Goal: Transaction & Acquisition: Purchase product/service

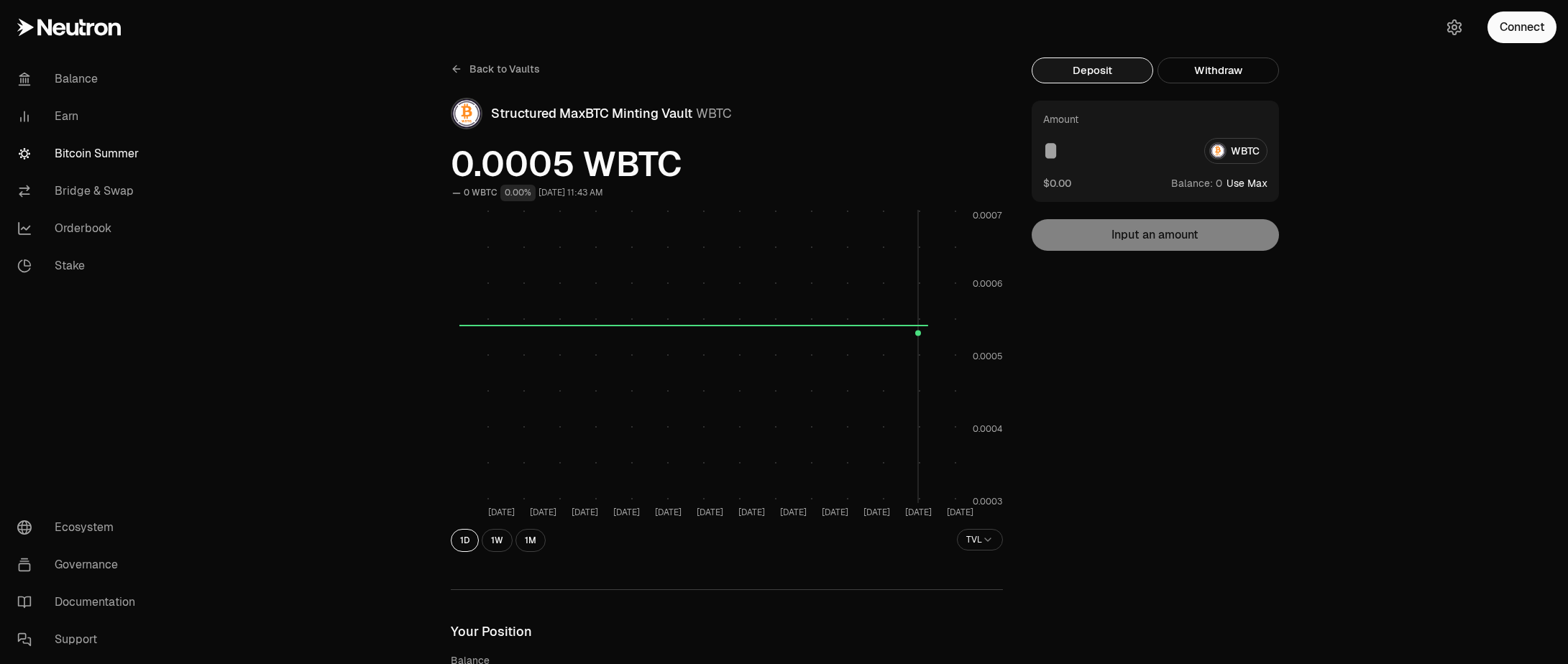
scroll to position [259, 0]
click at [121, 153] on link "Bitcoin Summer" at bounding box center [80, 154] width 149 height 38
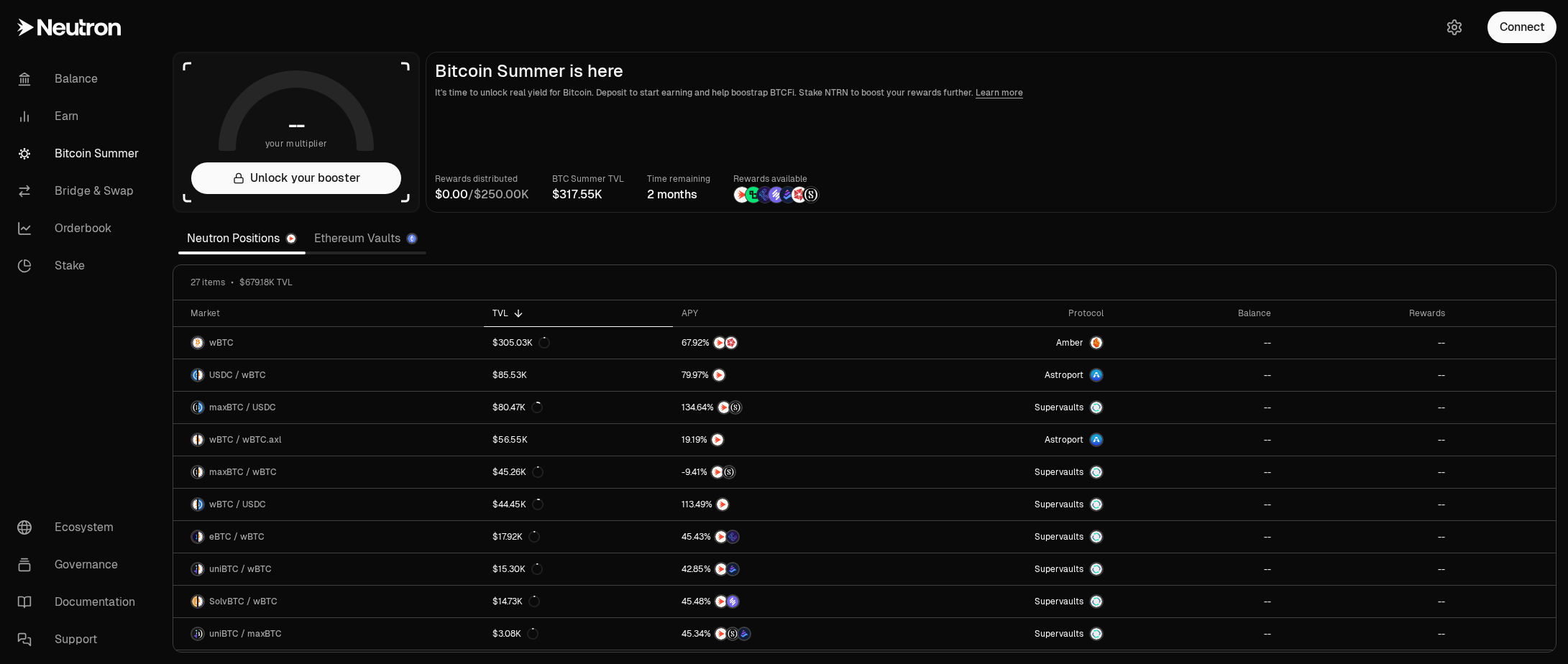
click at [327, 240] on link "Ethereum Vaults" at bounding box center [366, 238] width 121 height 29
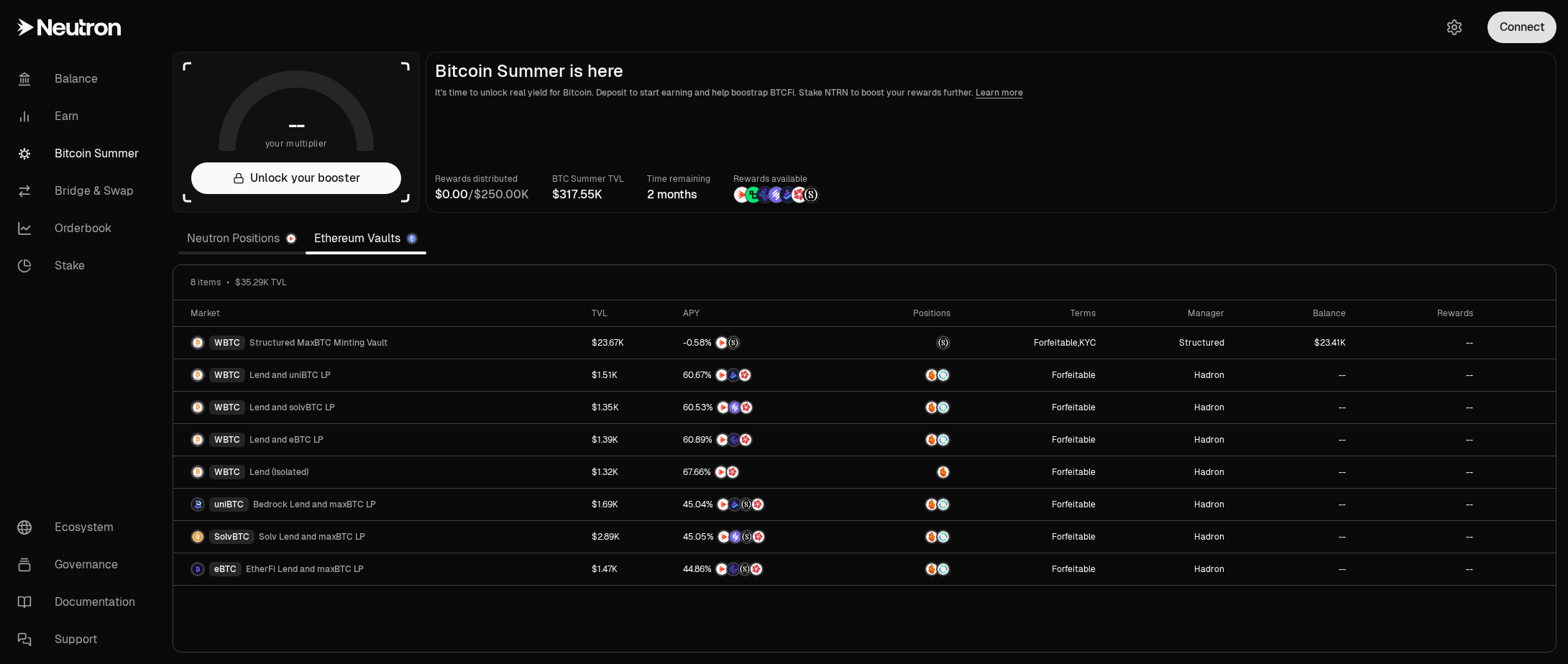
click at [1523, 21] on button "Connect" at bounding box center [1521, 27] width 69 height 32
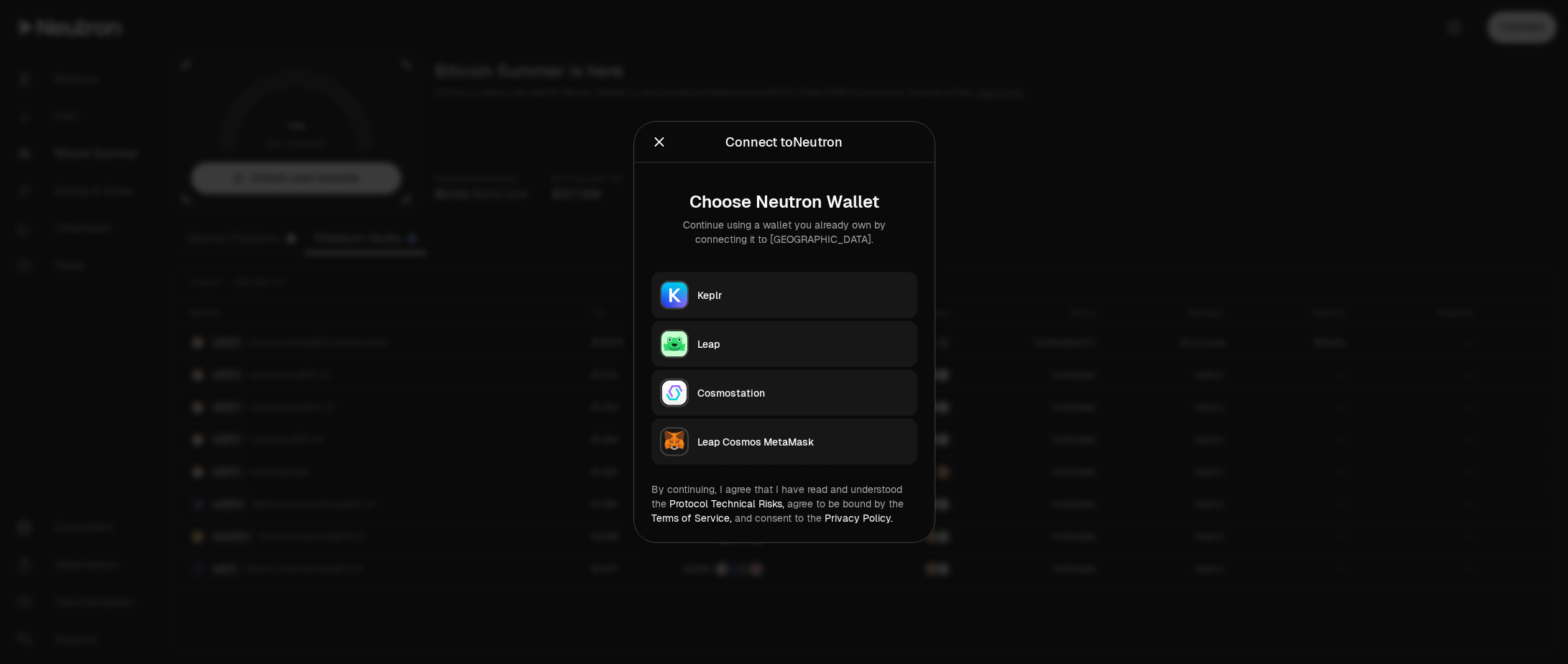
click at [709, 281] on button "Keplr" at bounding box center [784, 296] width 266 height 46
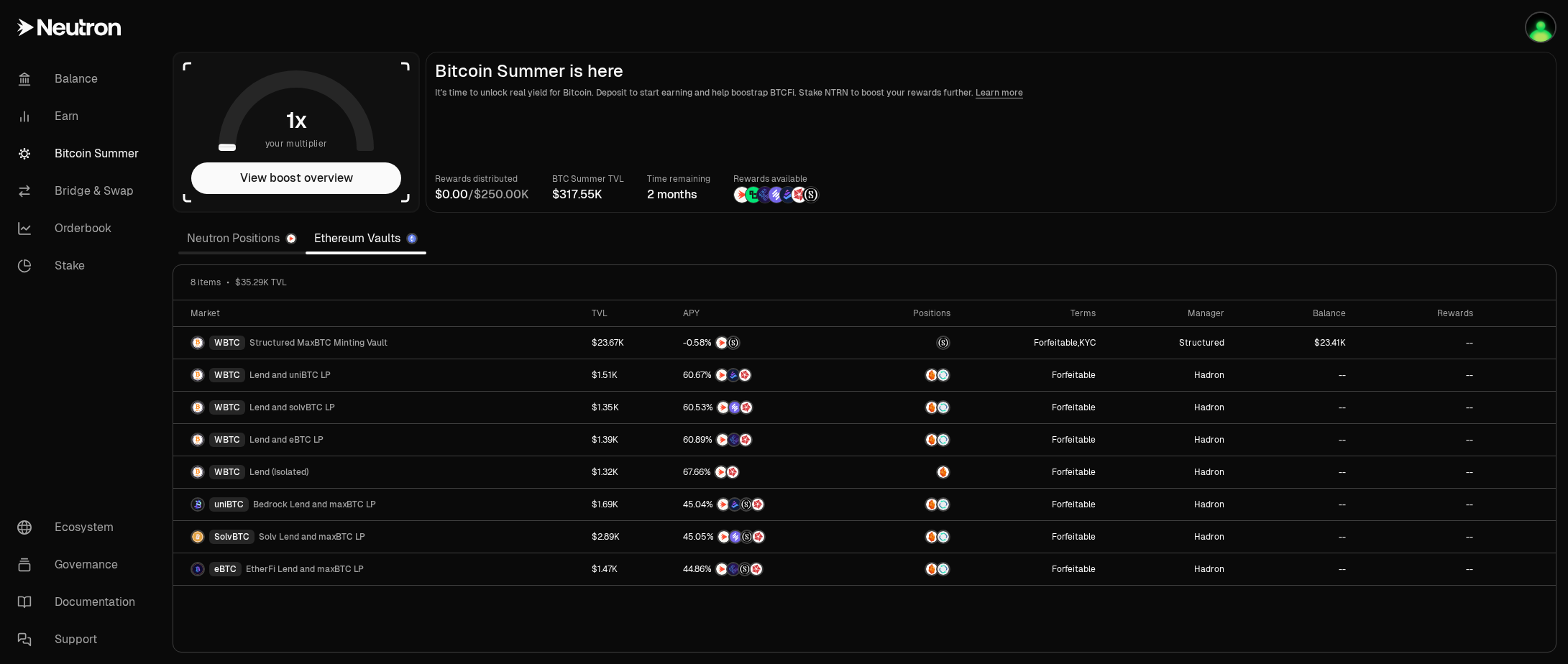
click at [219, 236] on link "Neutron Positions" at bounding box center [242, 238] width 127 height 29
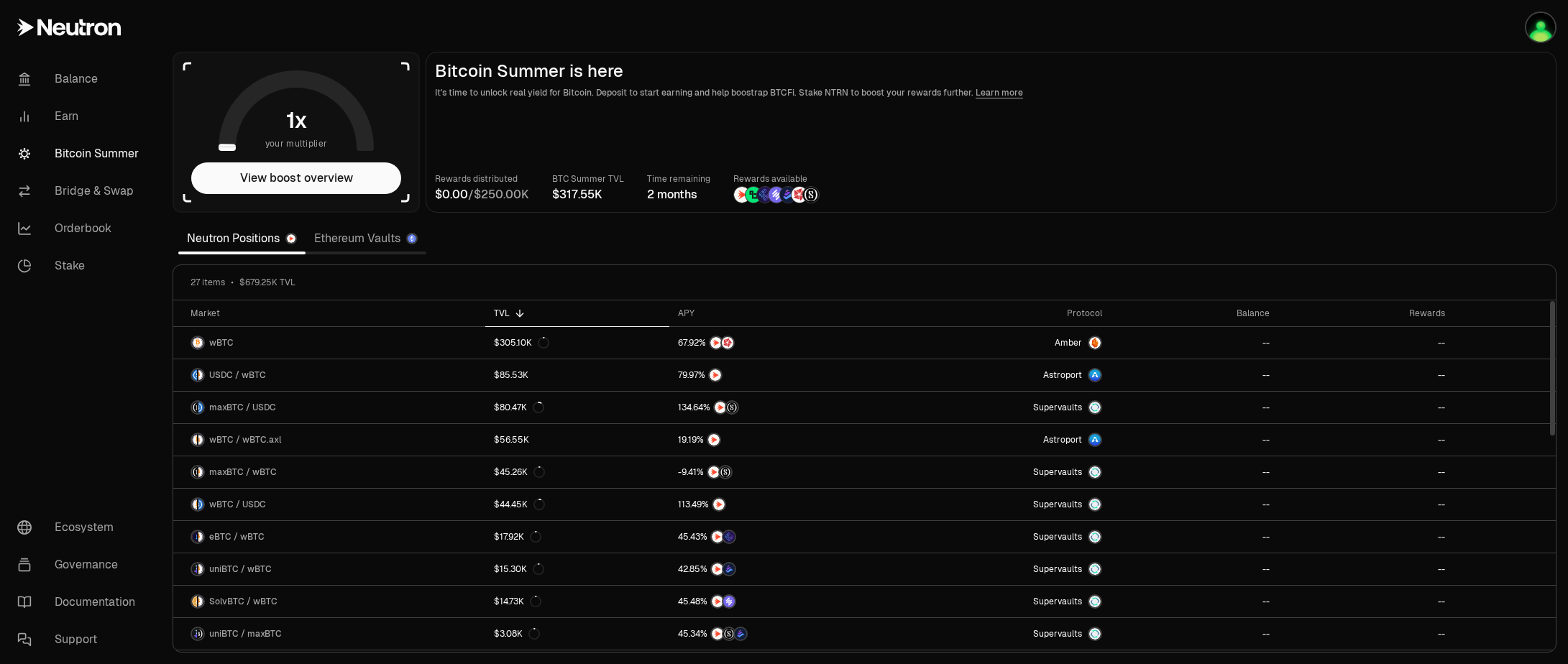
click at [519, 315] on icon at bounding box center [519, 314] width 11 height 11
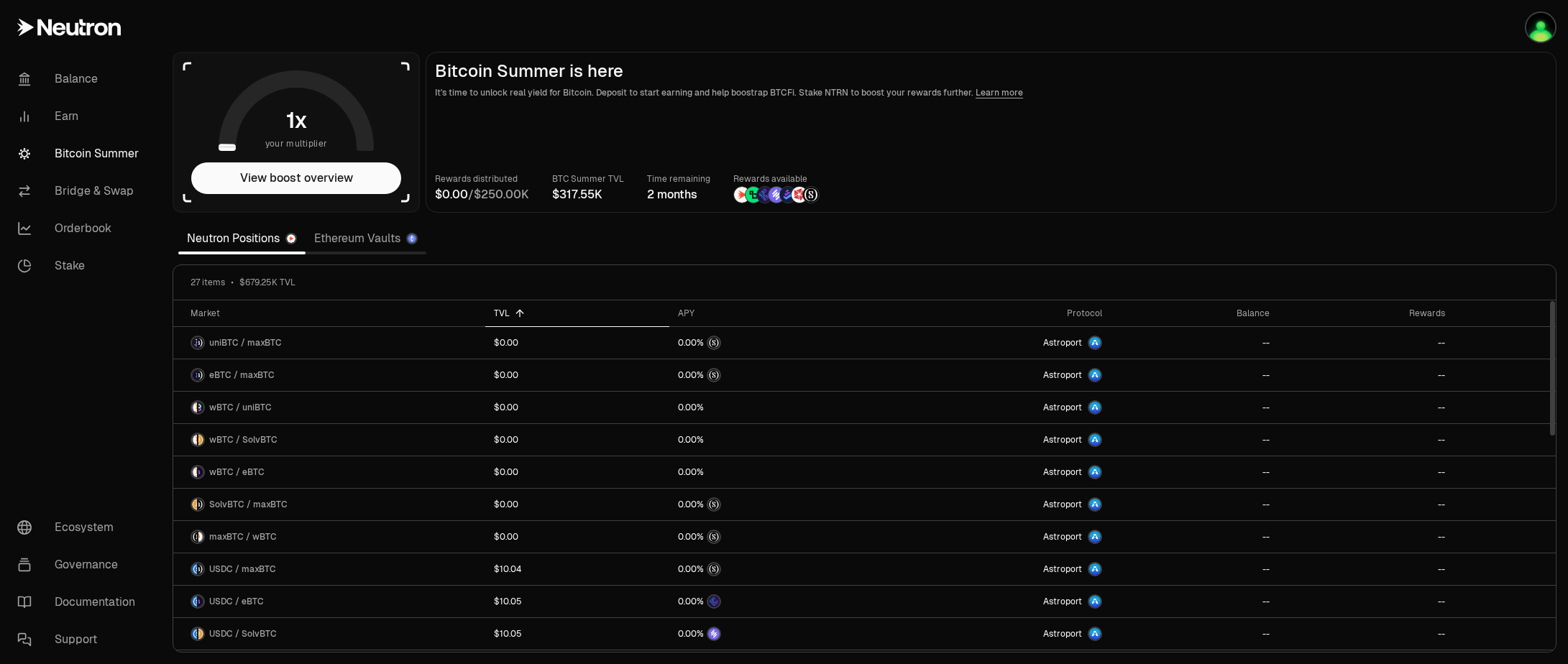
click at [519, 315] on icon at bounding box center [519, 314] width 11 height 11
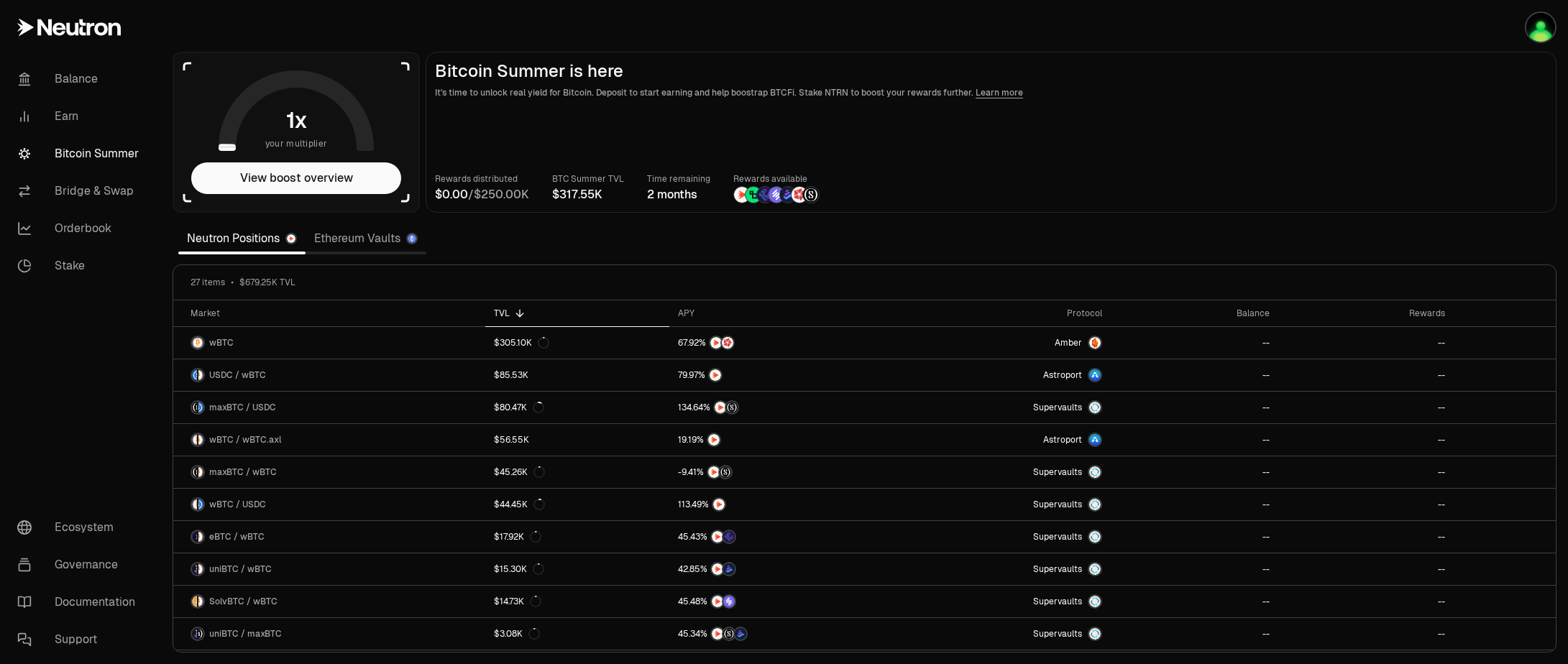
click at [365, 235] on link "Ethereum Vaults" at bounding box center [366, 238] width 121 height 29
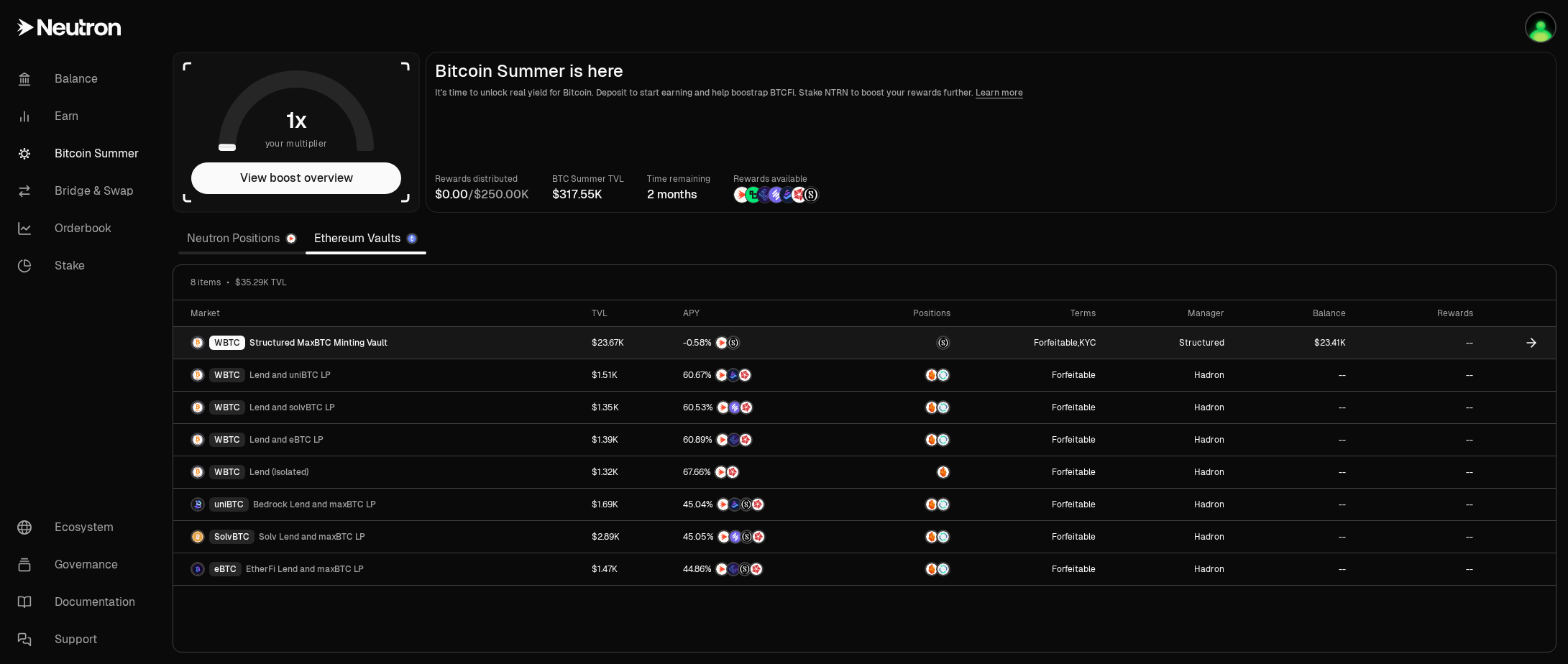
click at [357, 345] on span "Structured MaxBTC Minting Vault" at bounding box center [318, 343] width 138 height 11
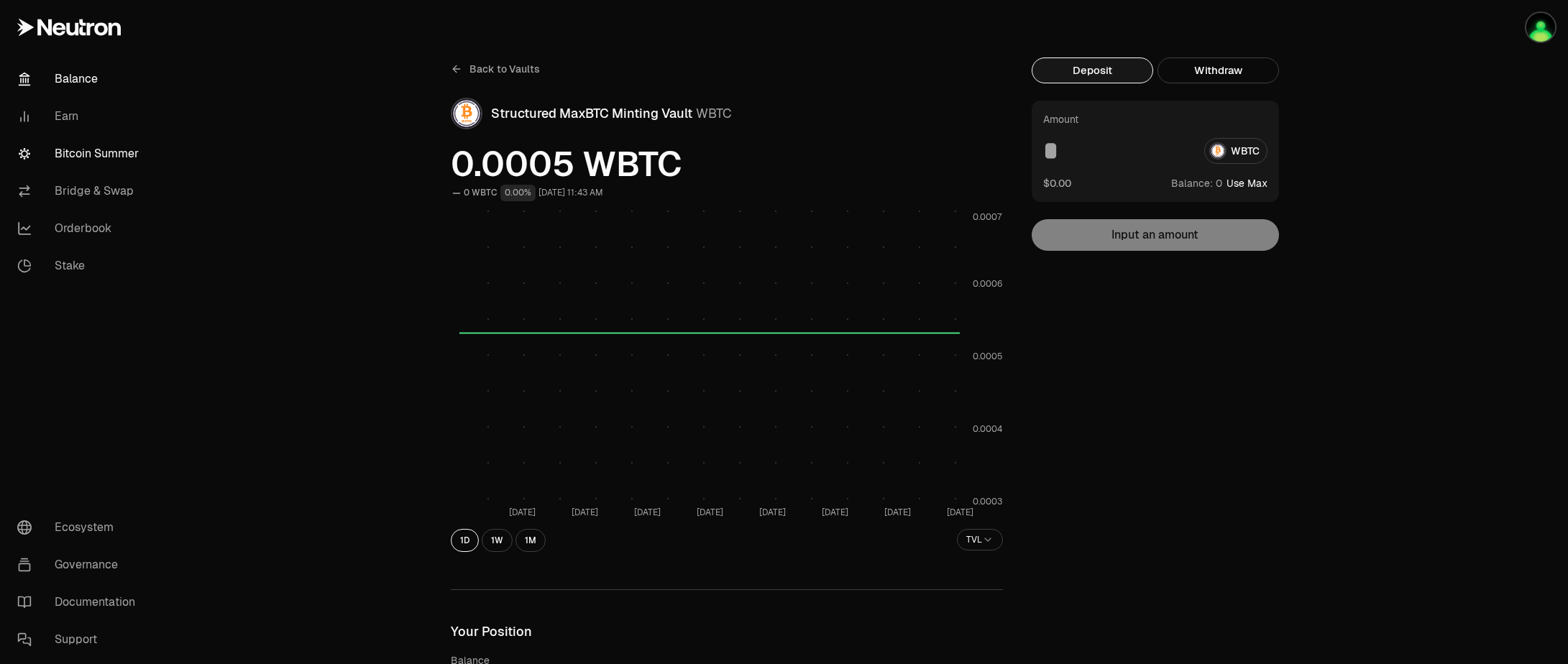
click at [87, 81] on link "Balance" at bounding box center [80, 79] width 149 height 38
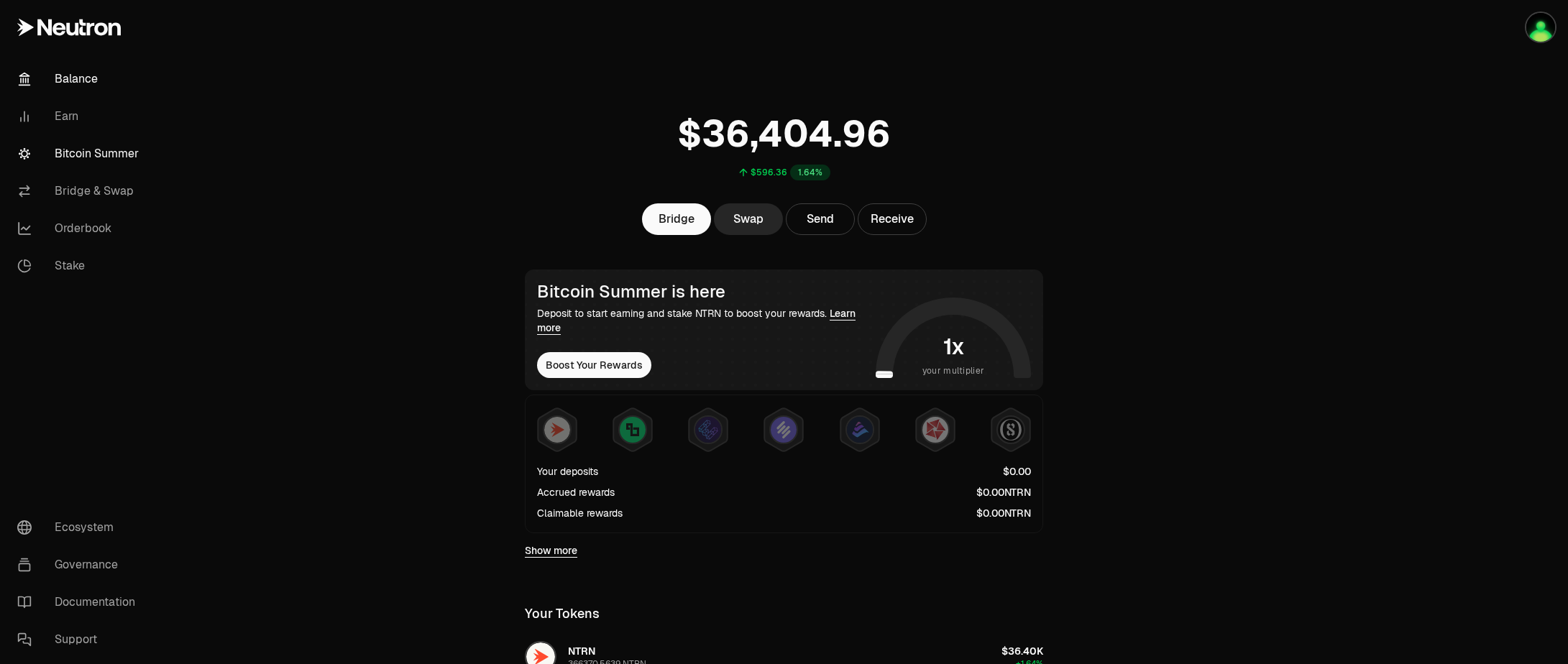
click at [80, 159] on link "Bitcoin Summer" at bounding box center [80, 154] width 149 height 38
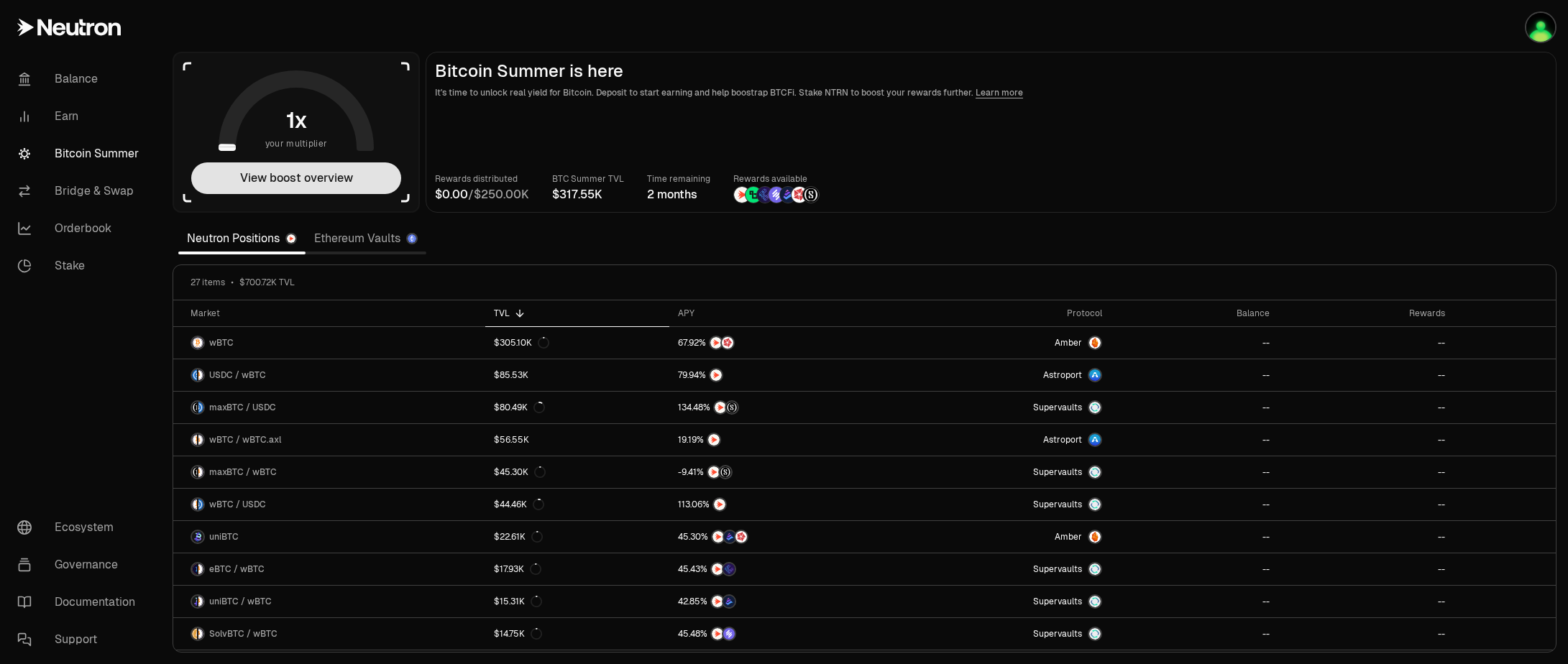
click at [299, 180] on button "View boost overview" at bounding box center [296, 178] width 210 height 32
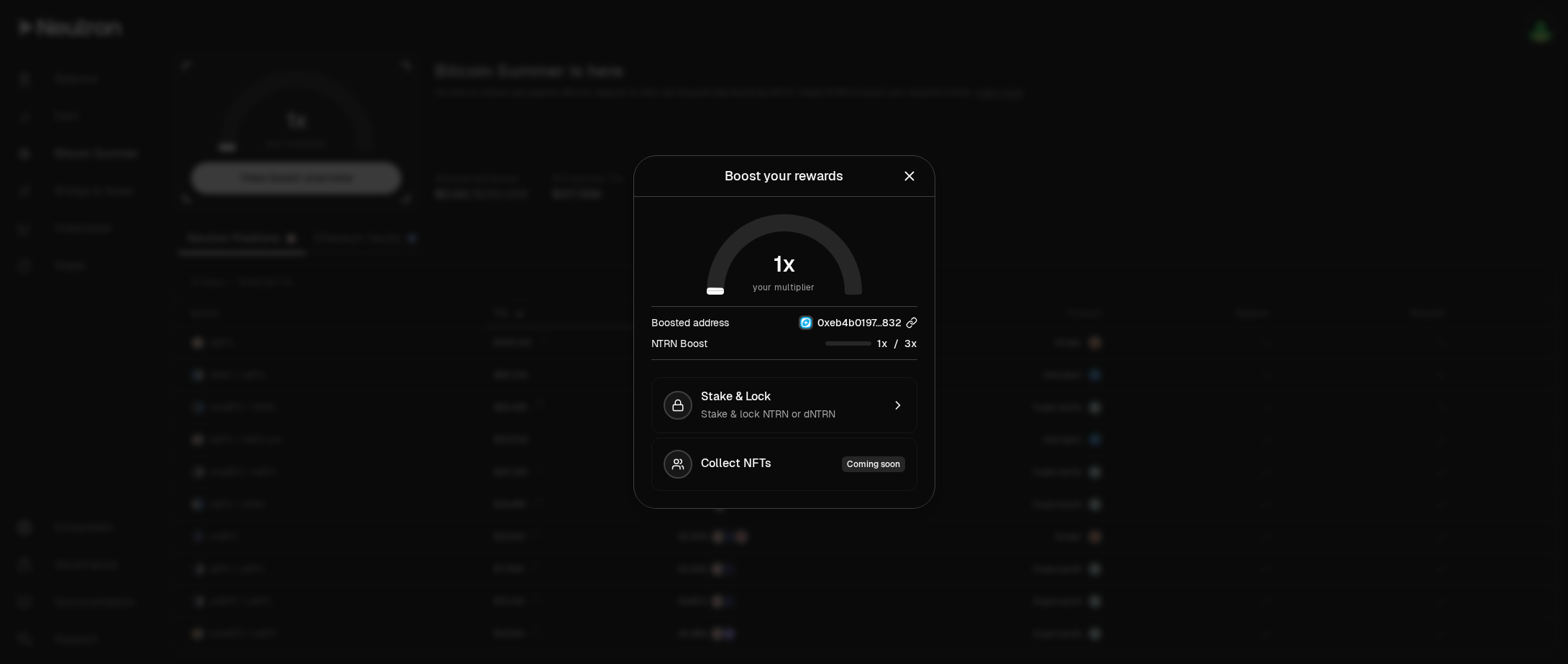
click at [875, 324] on span "0xeb4b0197...832" at bounding box center [859, 323] width 84 height 15
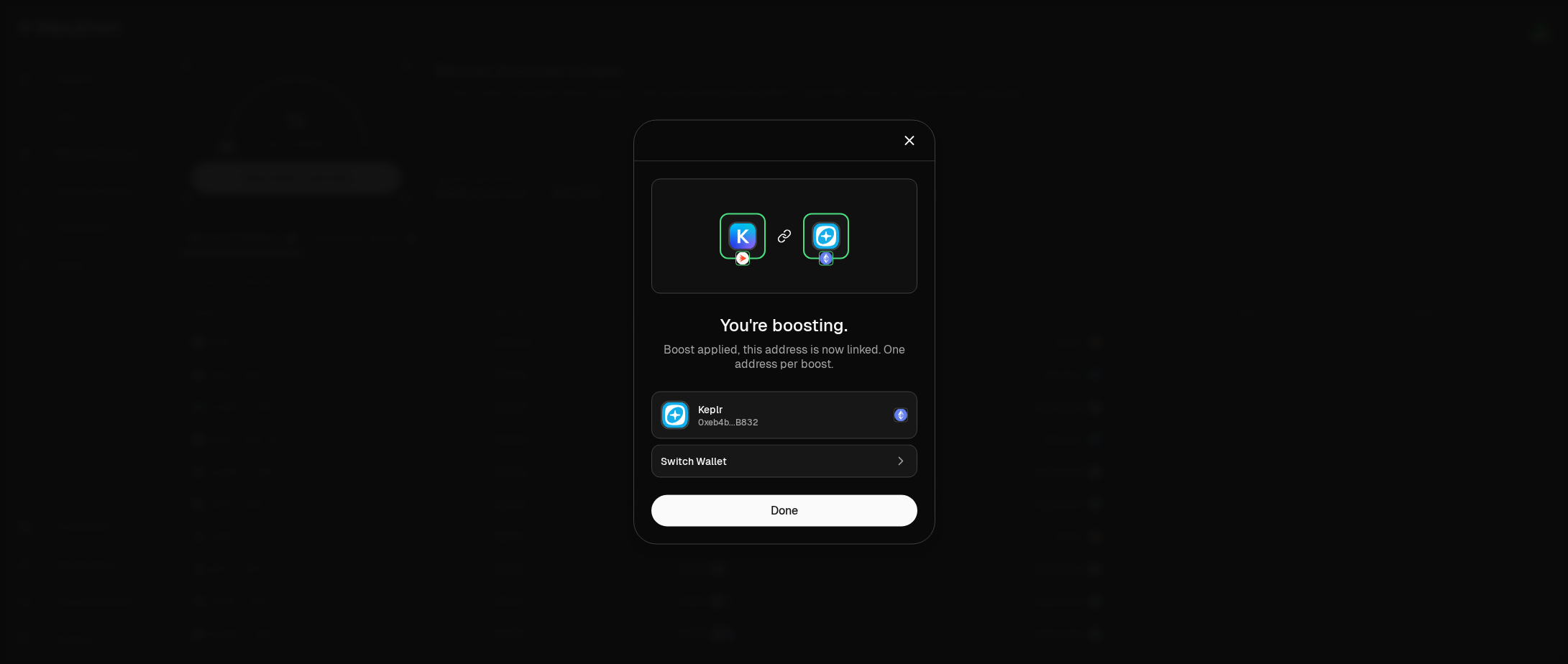
click at [911, 145] on icon "Close" at bounding box center [909, 140] width 16 height 16
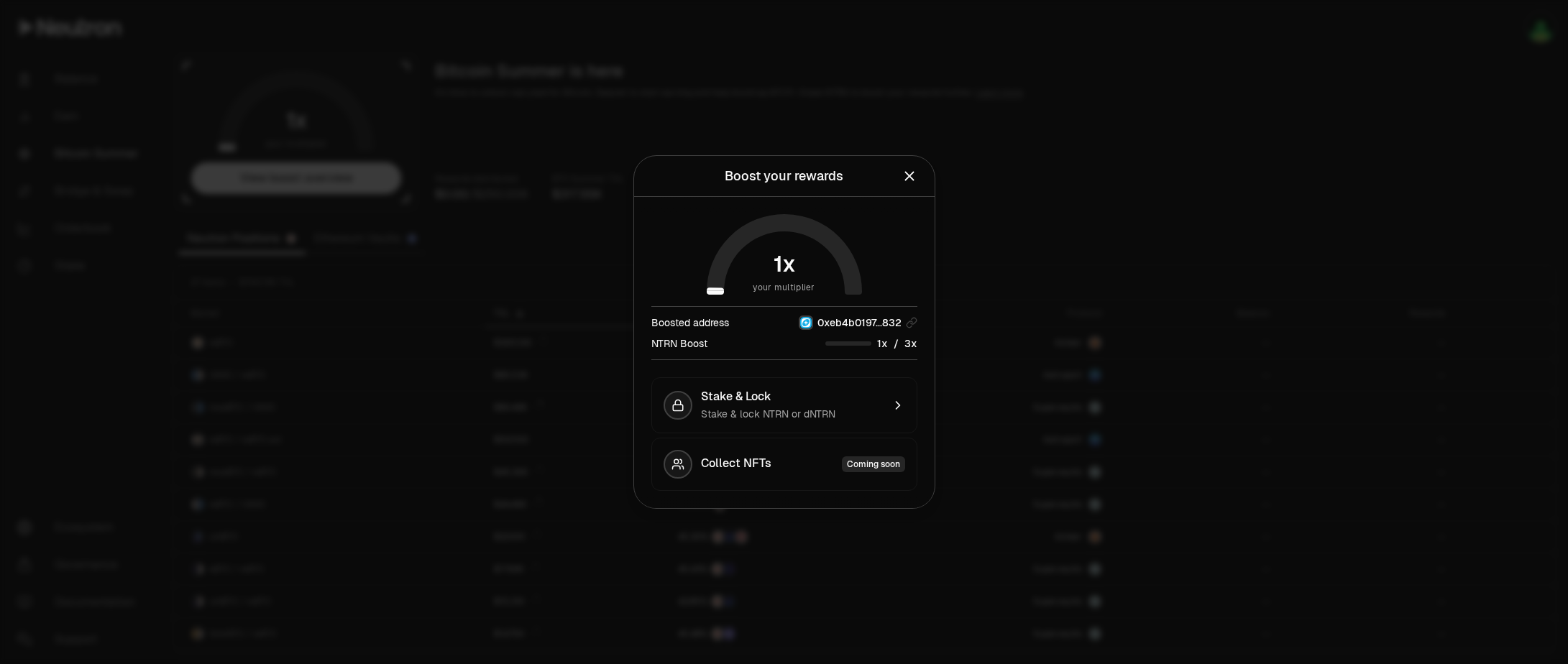
click at [911, 182] on icon "Close" at bounding box center [909, 176] width 16 height 16
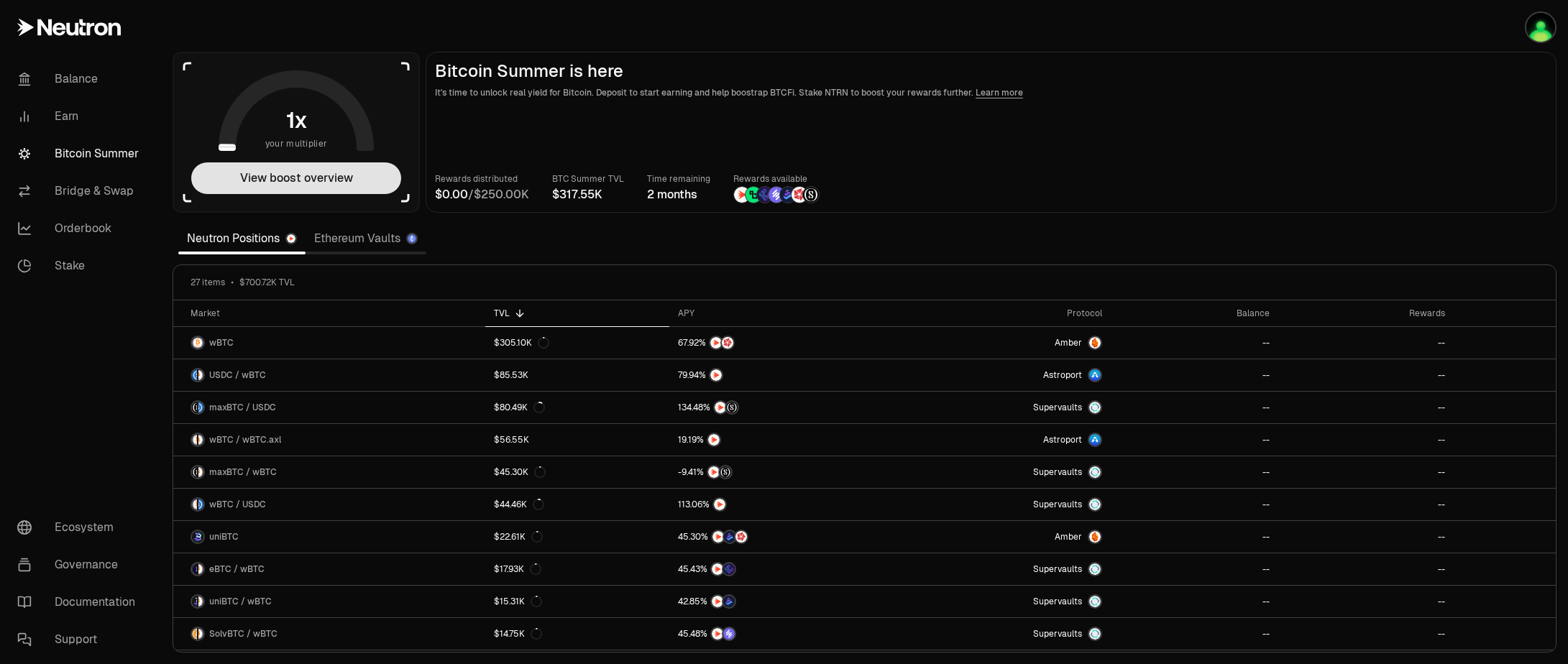
click at [313, 183] on button "View boost overview" at bounding box center [296, 178] width 210 height 32
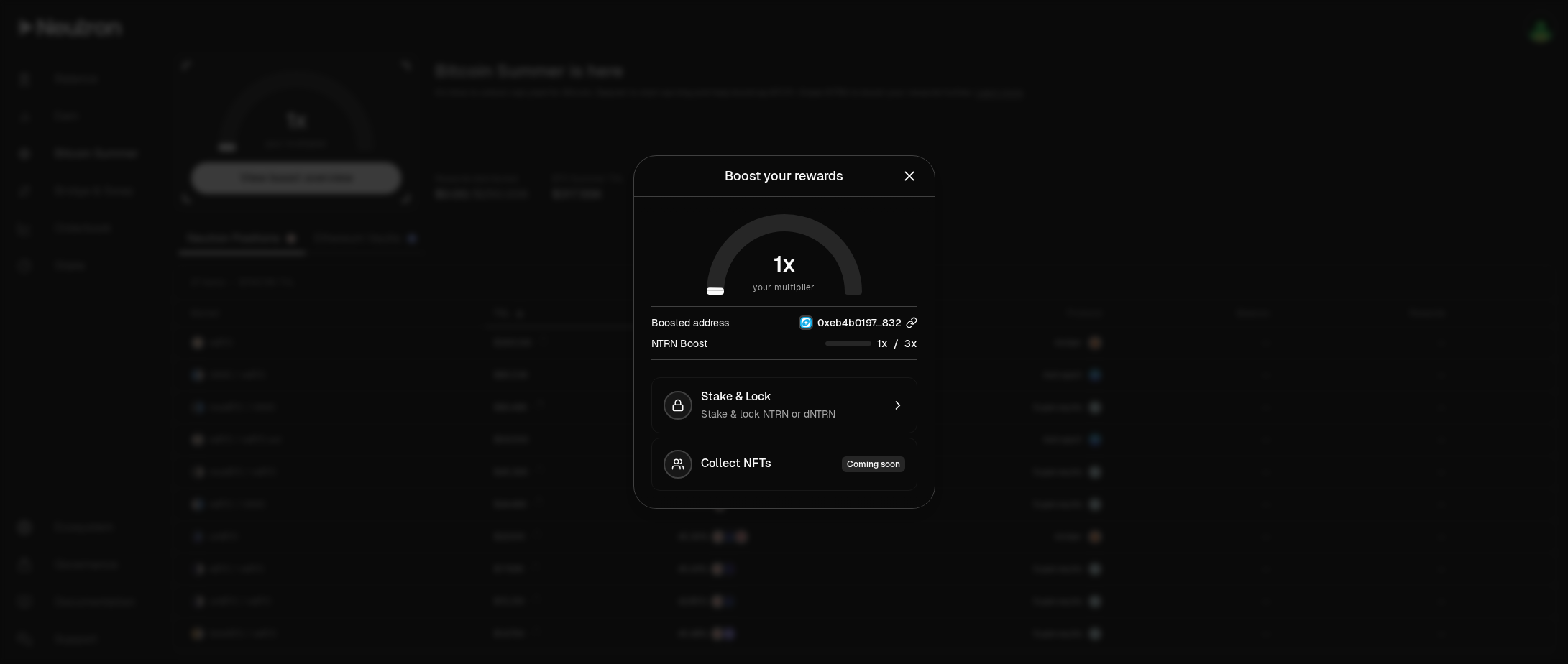
click at [909, 323] on icon "button" at bounding box center [911, 323] width 11 height 11
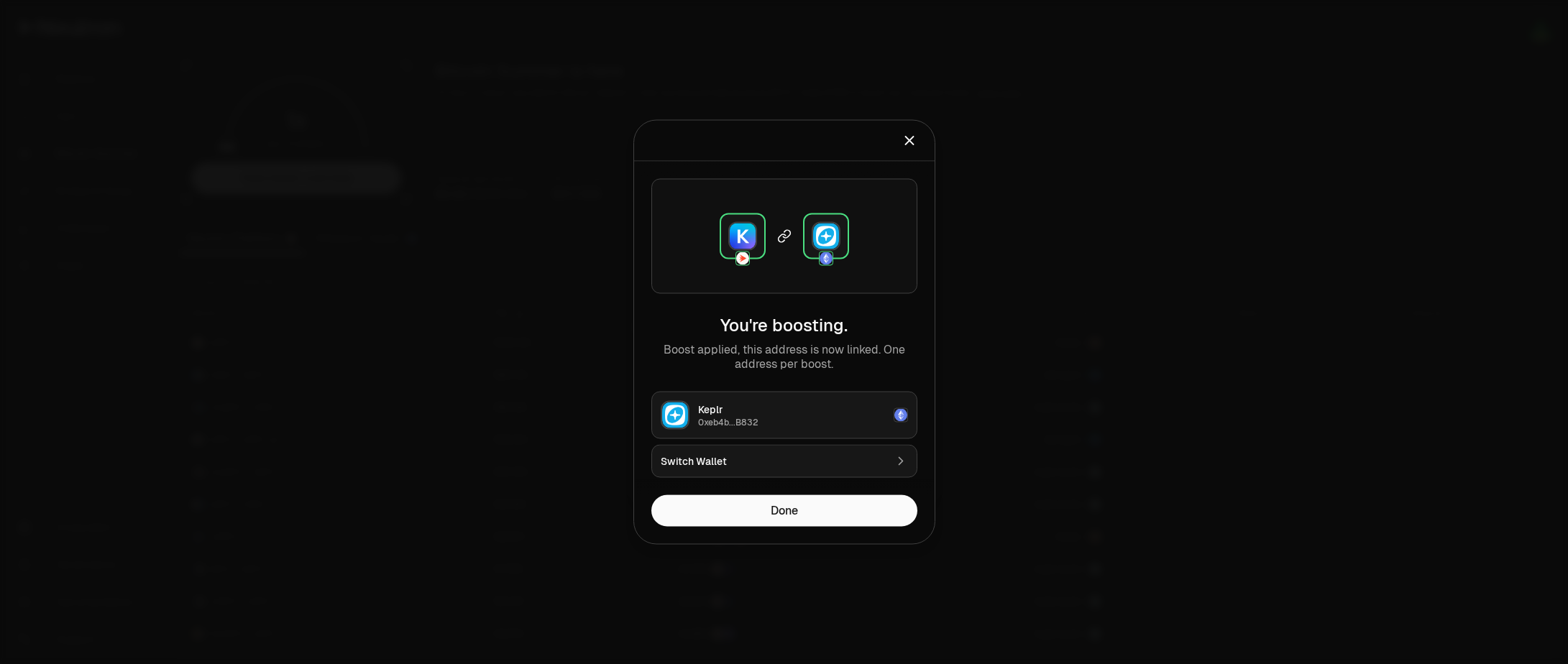
click at [721, 465] on div "Switch Wallet" at bounding box center [773, 461] width 225 height 15
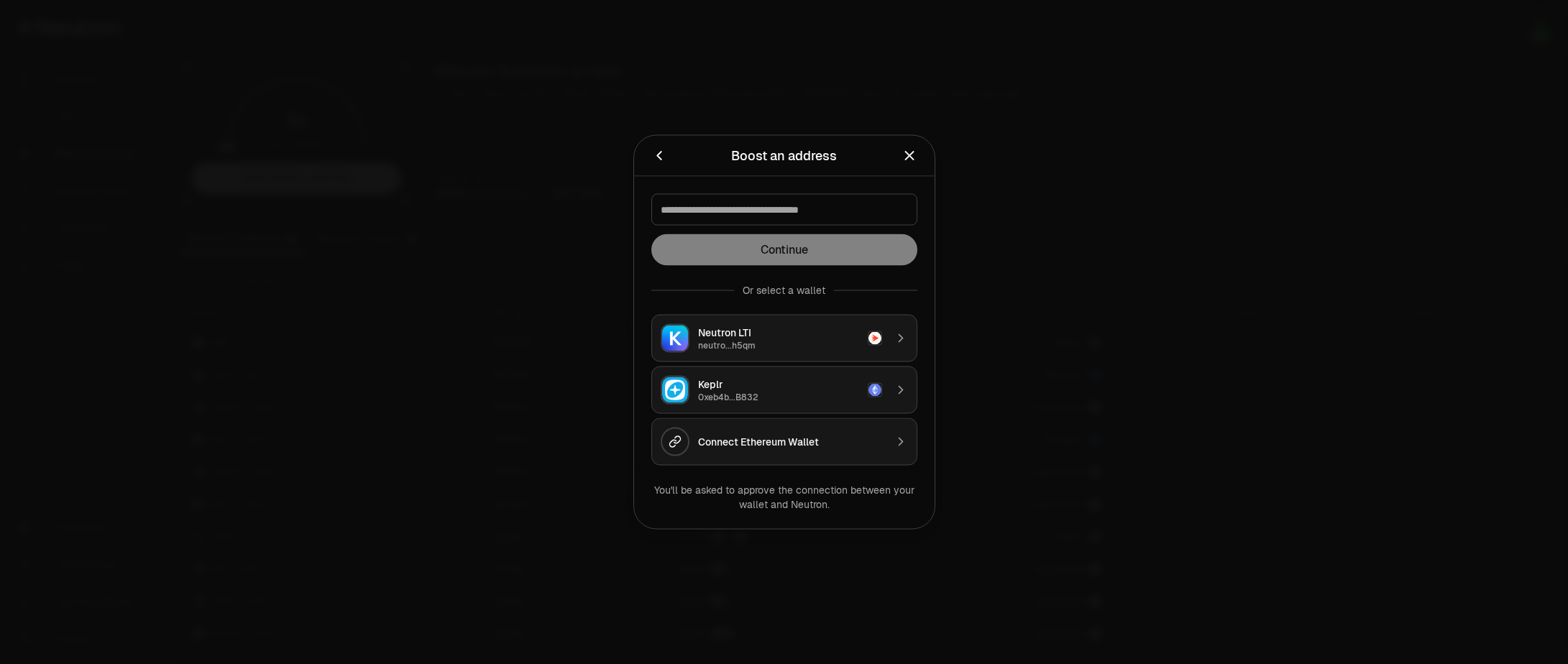
click at [738, 339] on div "Neutron LTI" at bounding box center [778, 333] width 161 height 15
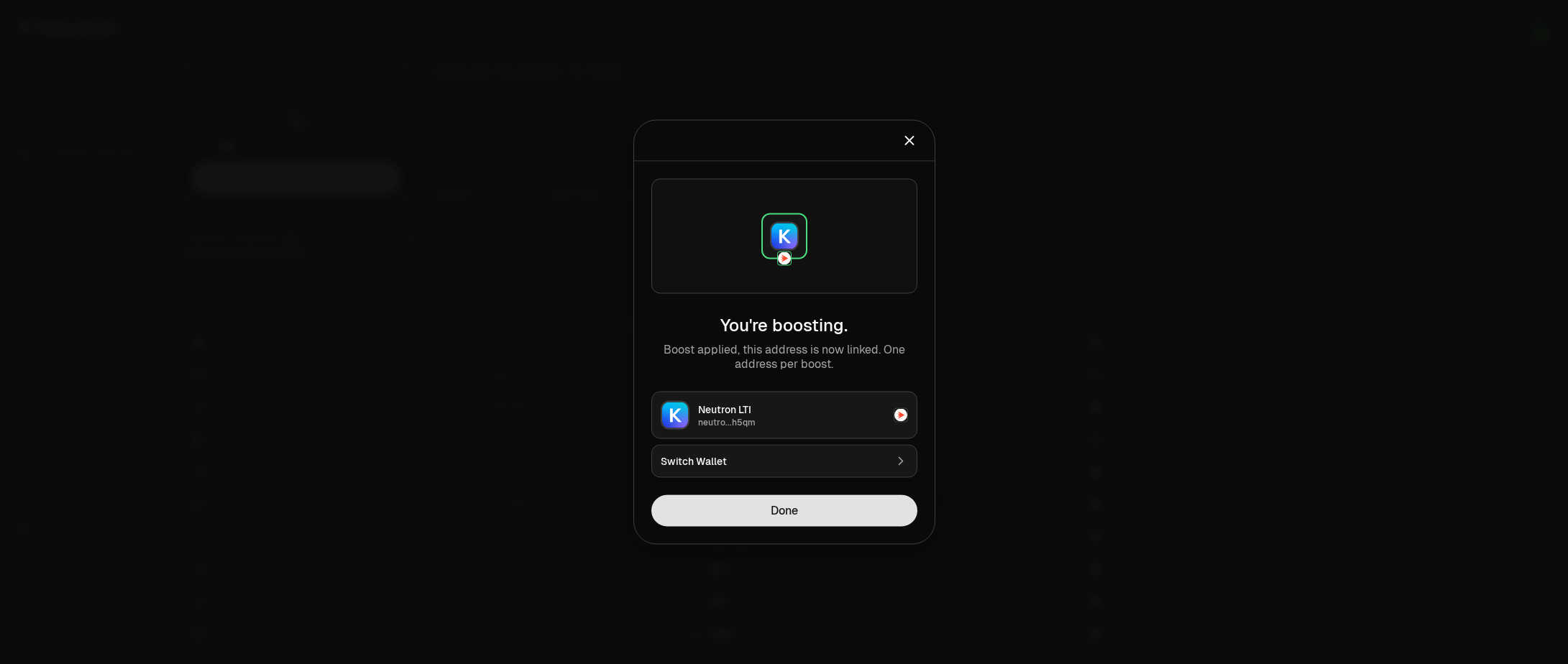
click at [804, 514] on button "Done" at bounding box center [784, 510] width 266 height 32
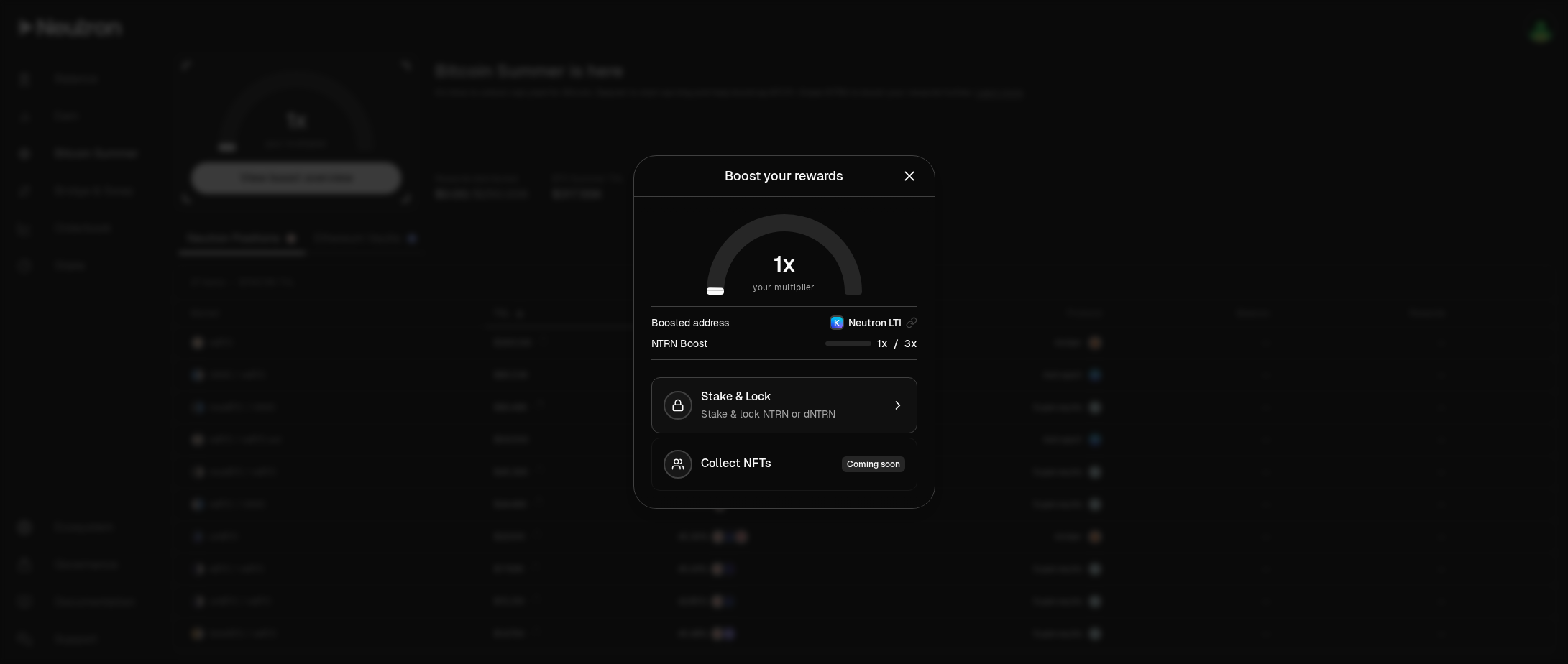
click at [764, 399] on span "Stake & Lock" at bounding box center [736, 397] width 70 height 15
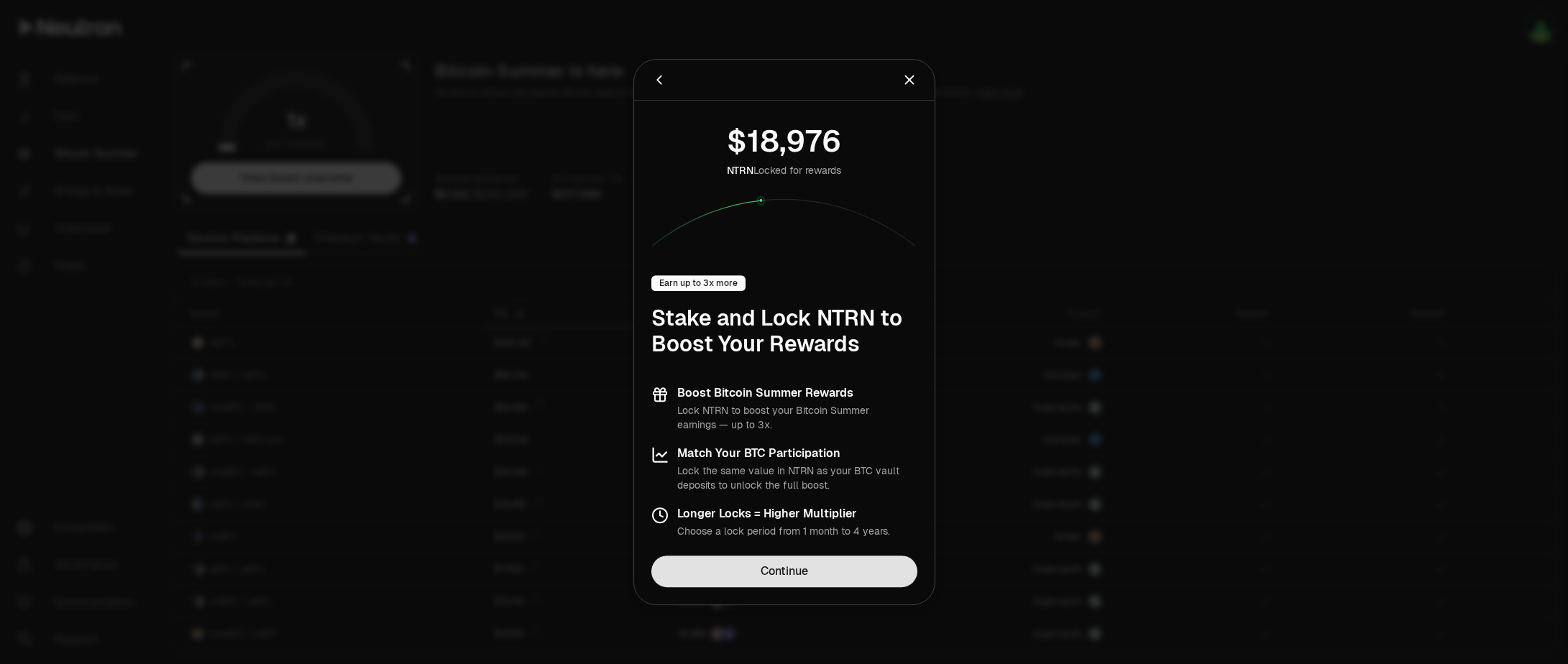
click at [771, 573] on link "Continue" at bounding box center [784, 571] width 266 height 32
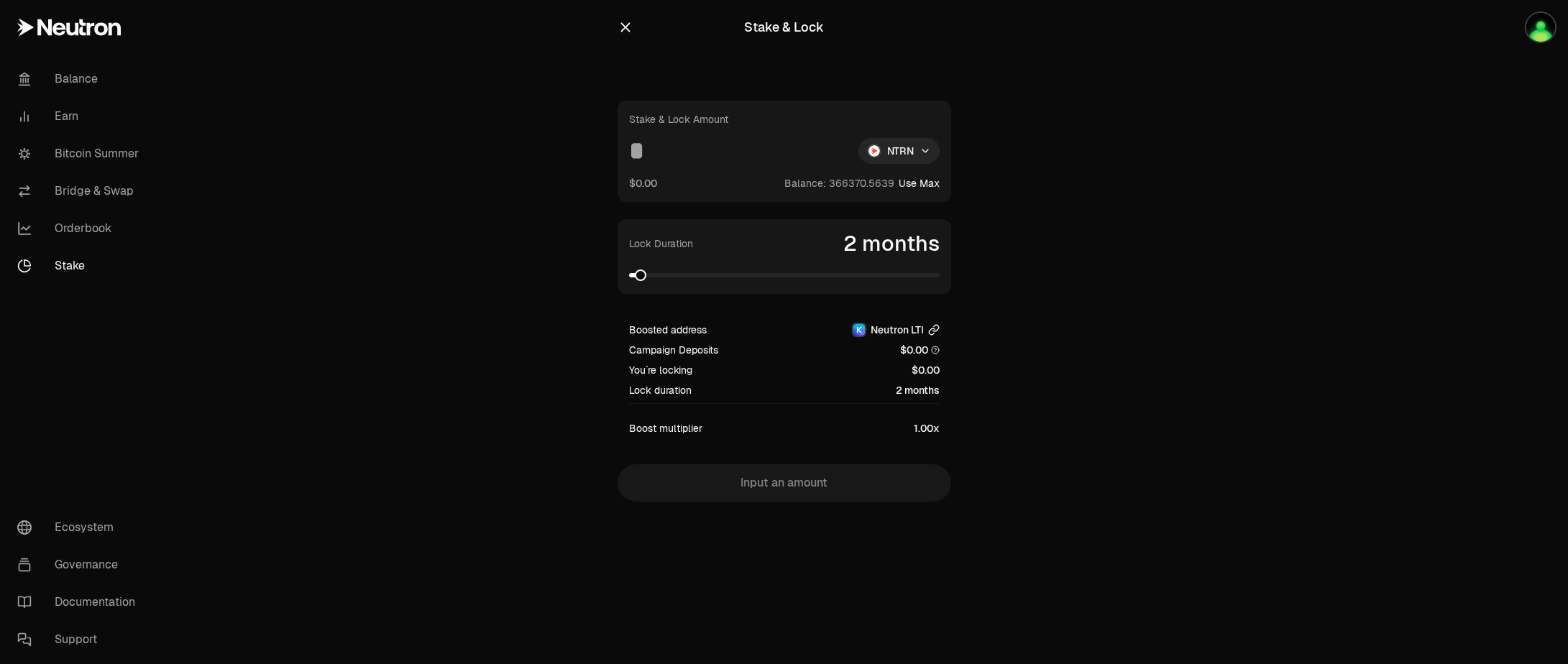
click at [933, 331] on icon "button" at bounding box center [935, 328] width 6 height 7
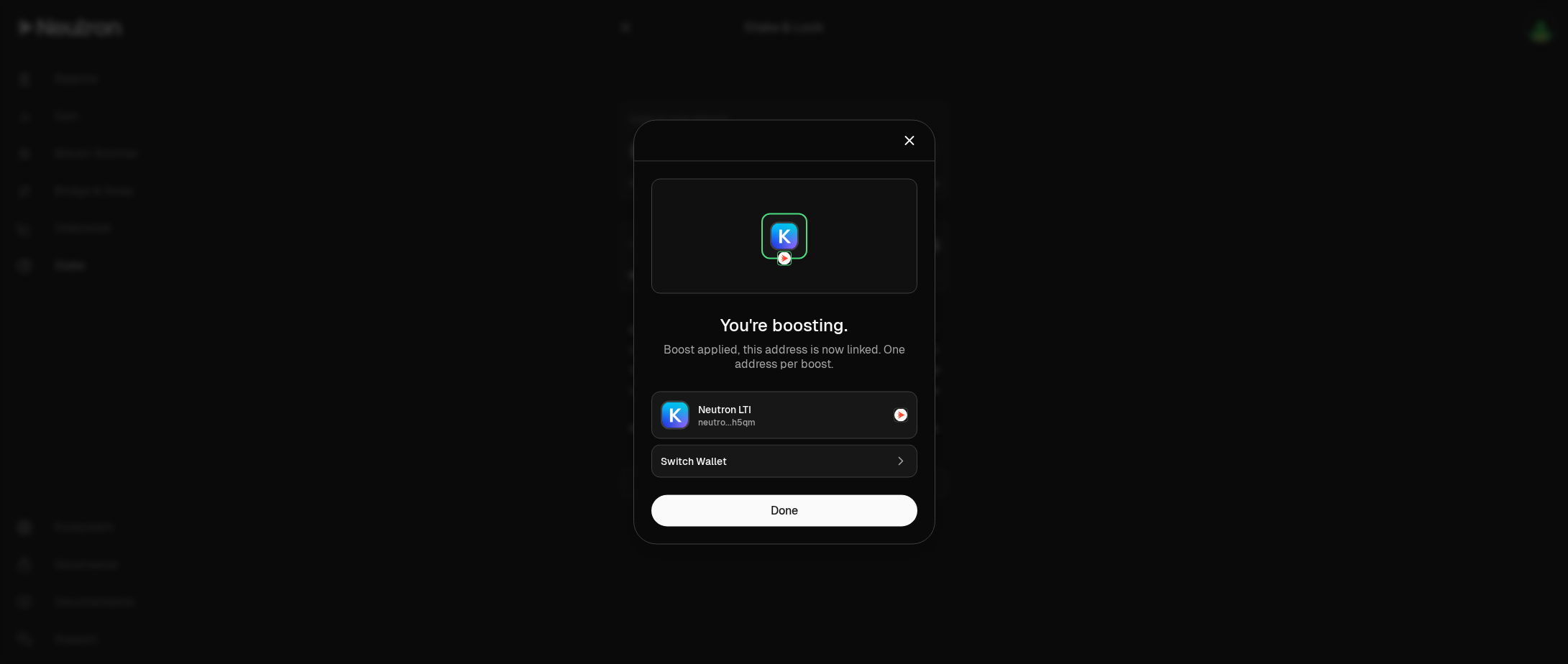
click at [741, 461] on div "Switch Wallet" at bounding box center [773, 461] width 225 height 15
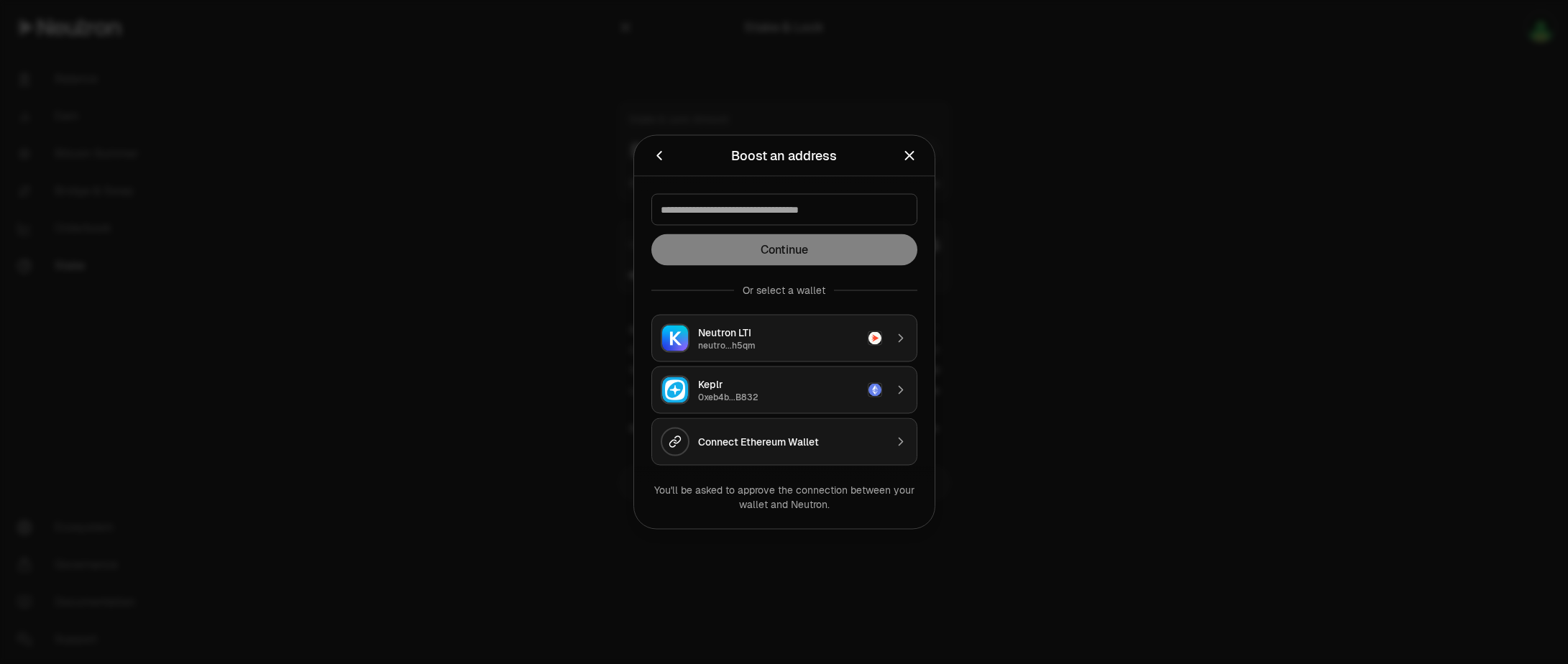
click at [759, 381] on div "Keplr" at bounding box center [778, 385] width 161 height 15
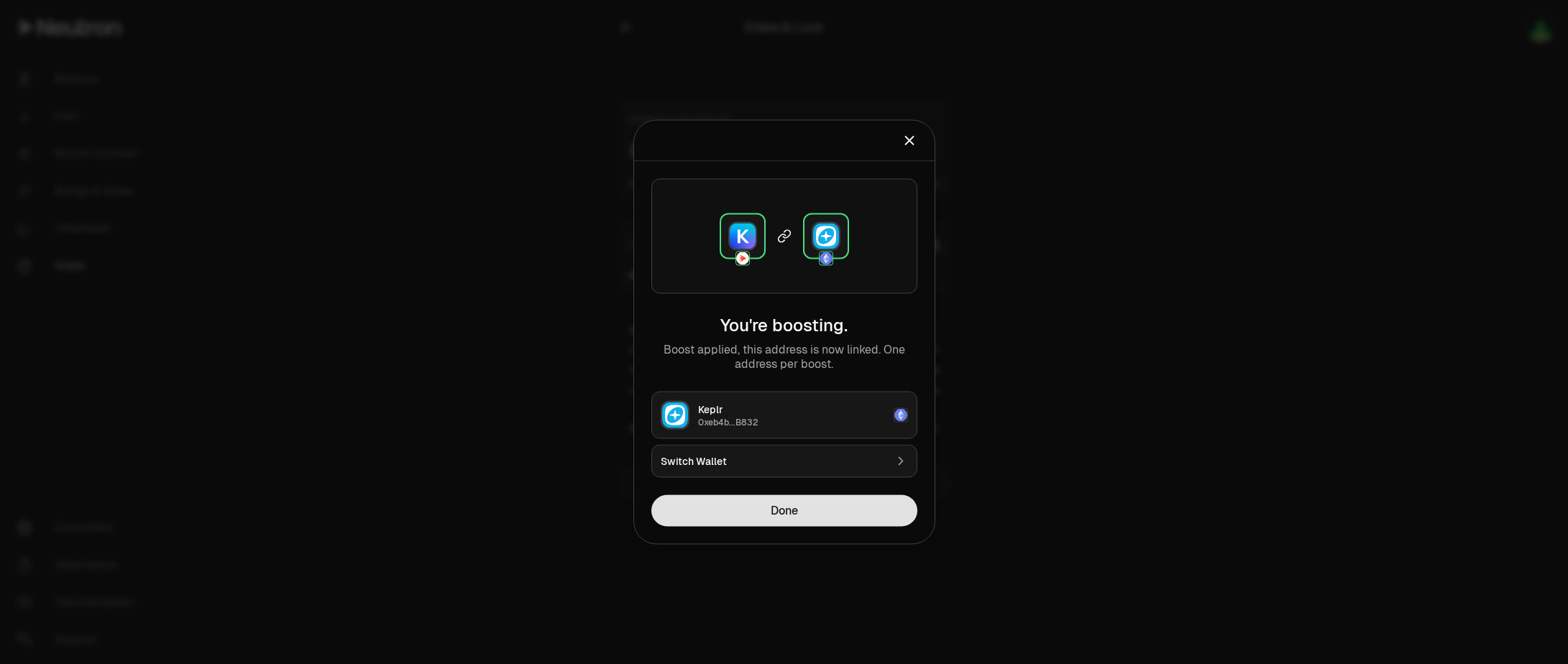
click at [785, 519] on button "Done" at bounding box center [784, 510] width 266 height 32
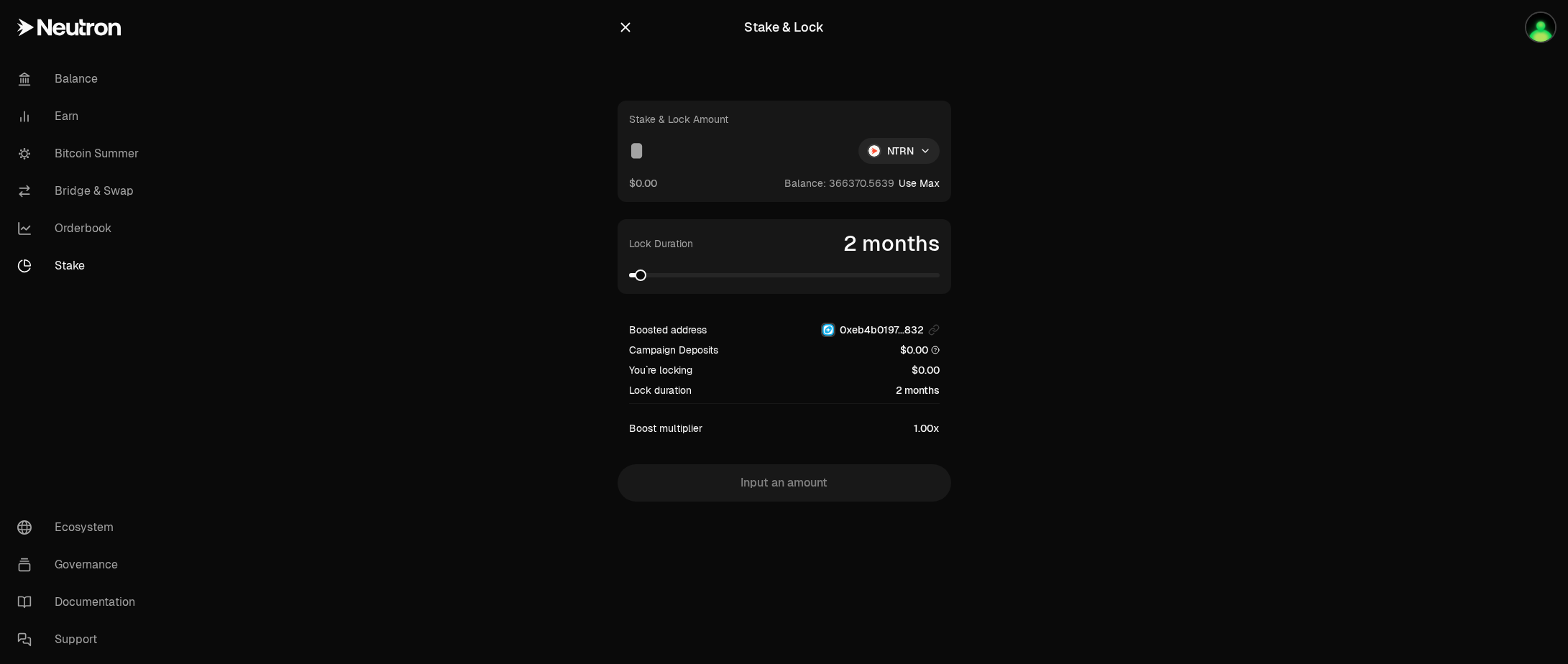
click at [623, 19] on button "button" at bounding box center [625, 27] width 16 height 20
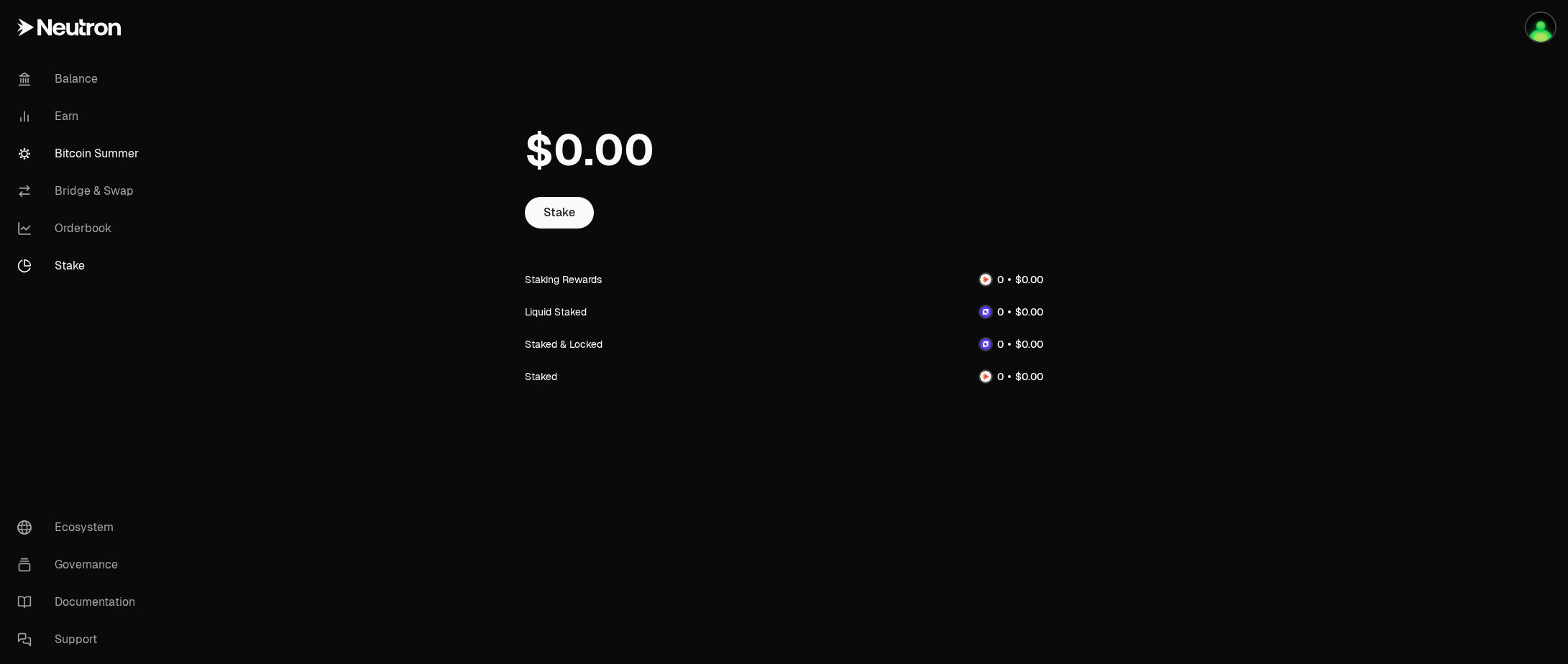
click at [98, 158] on link "Bitcoin Summer" at bounding box center [80, 154] width 149 height 38
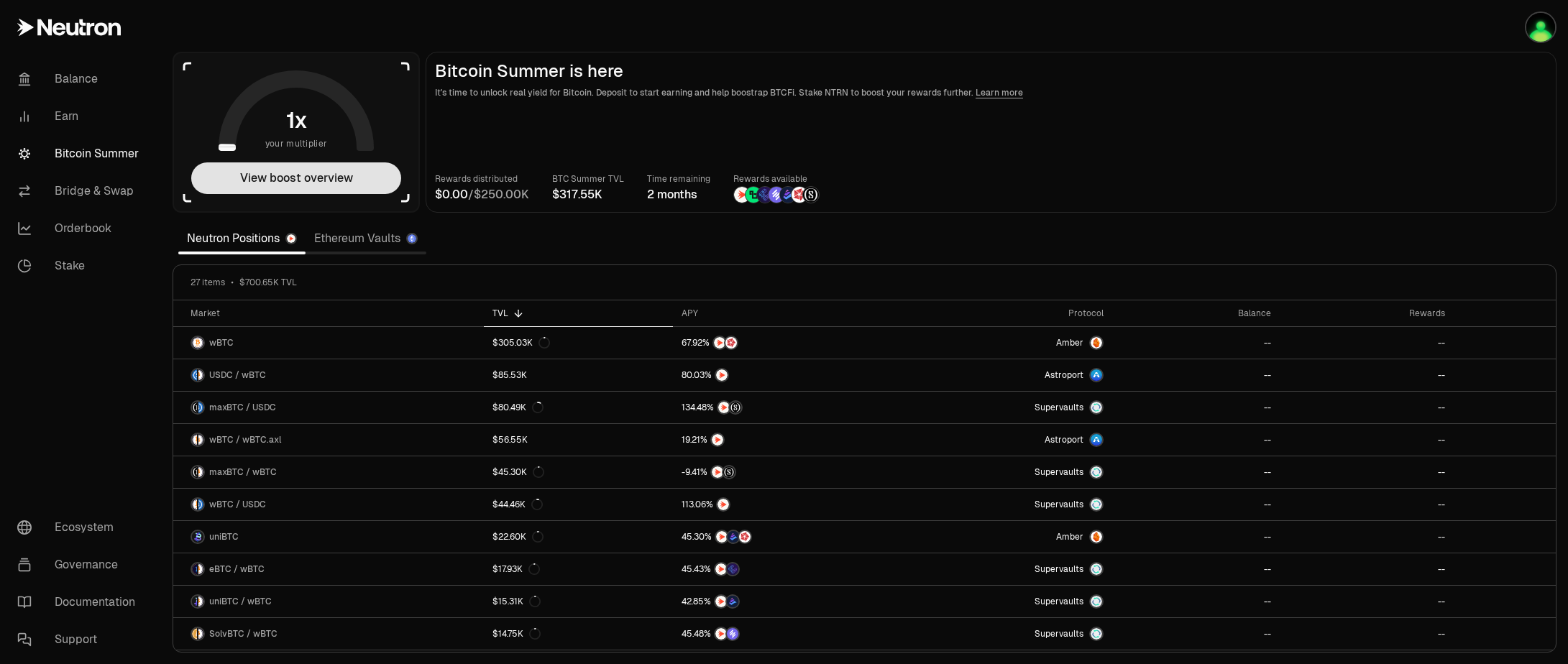
click at [283, 177] on button "View boost overview" at bounding box center [296, 178] width 210 height 32
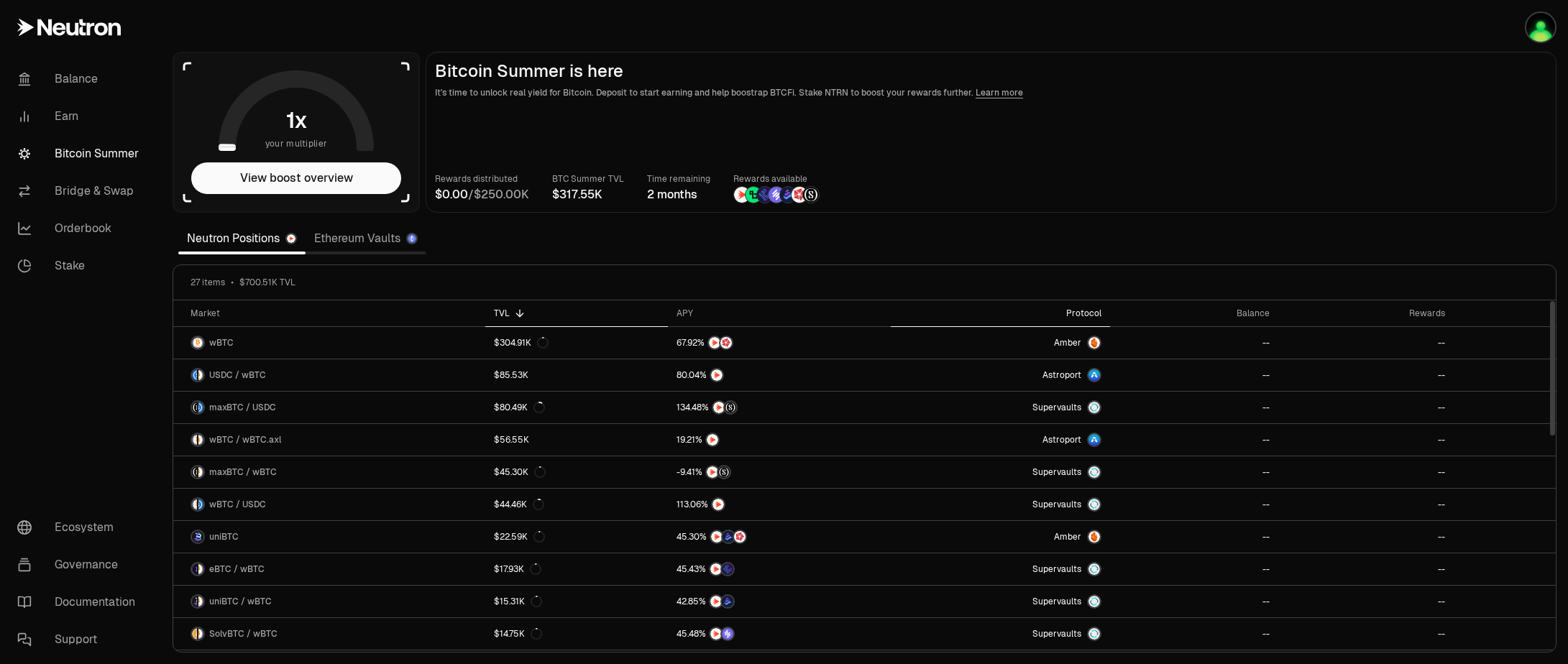
click at [1091, 310] on div "Protocol" at bounding box center [1000, 314] width 202 height 11
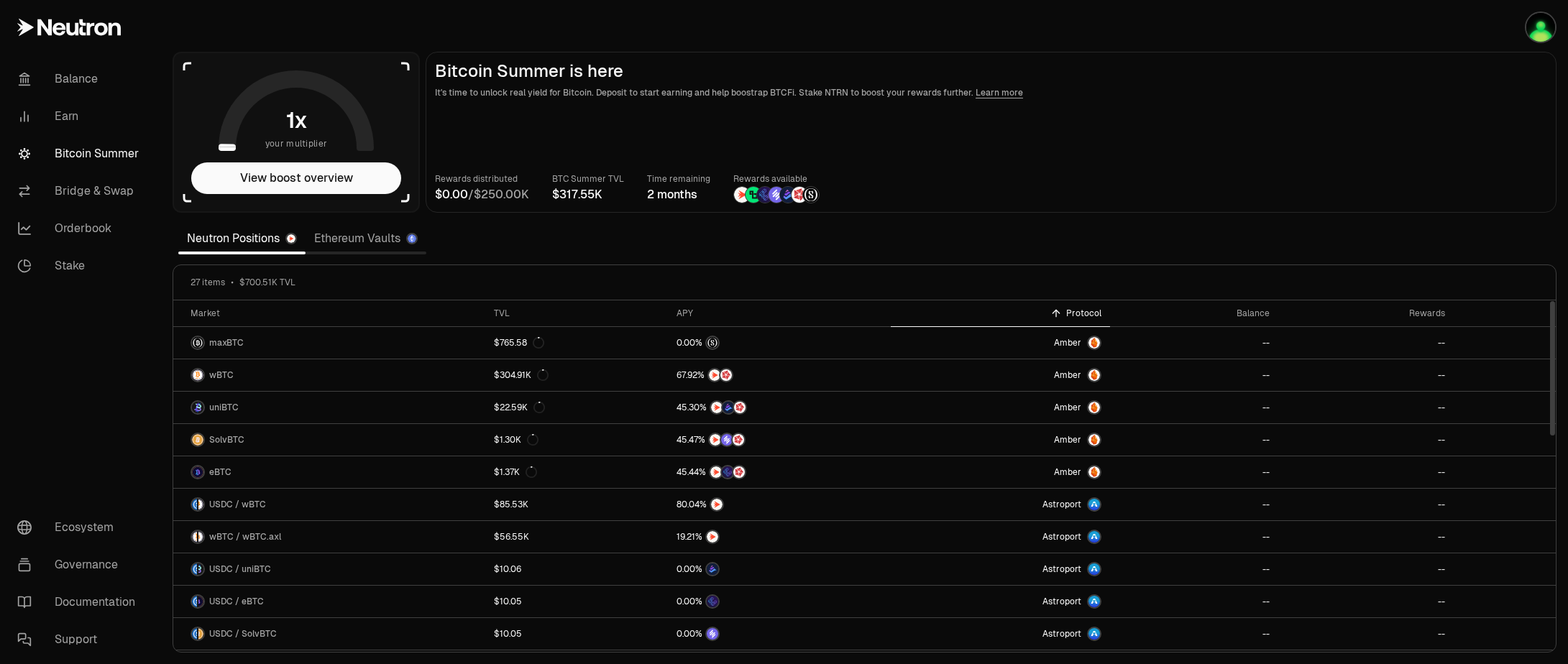
click at [1089, 307] on th "Protocol" at bounding box center [1000, 314] width 219 height 27
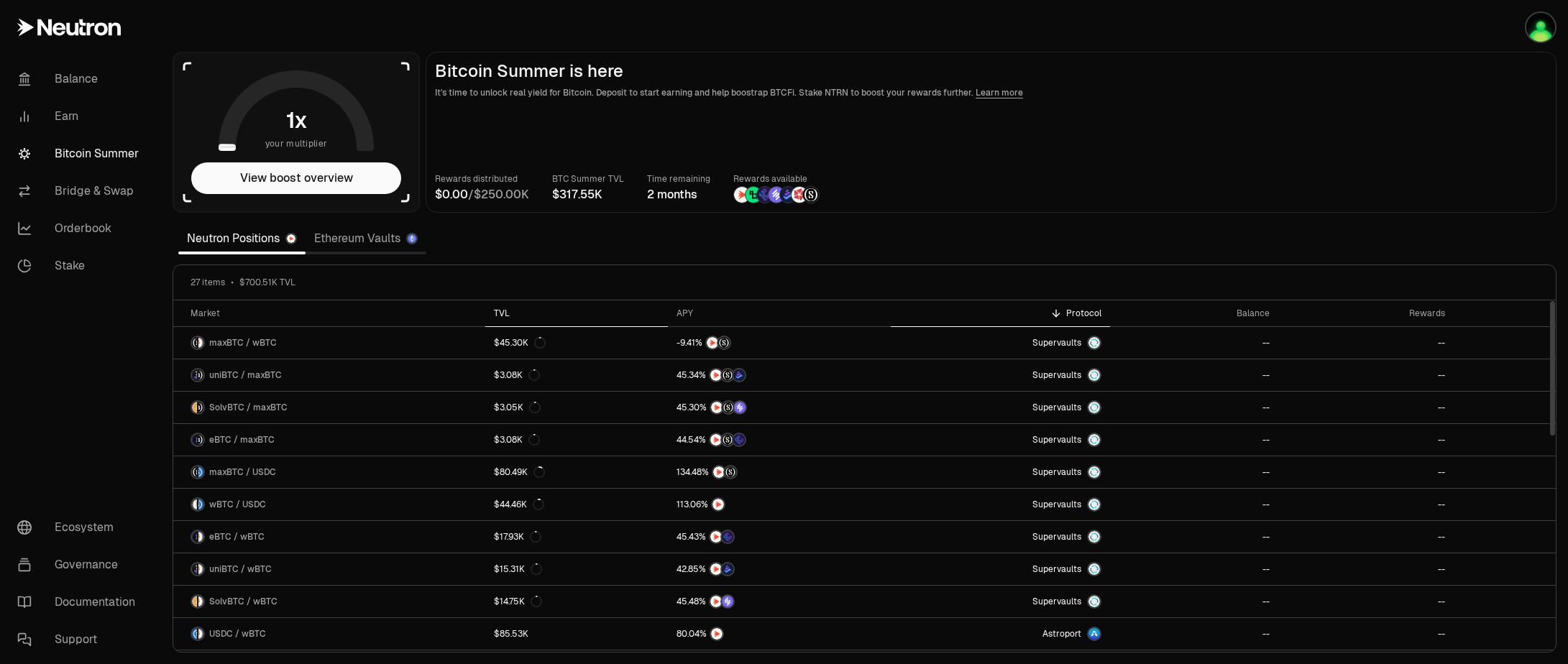
click at [498, 313] on div "TVL" at bounding box center [577, 314] width 165 height 11
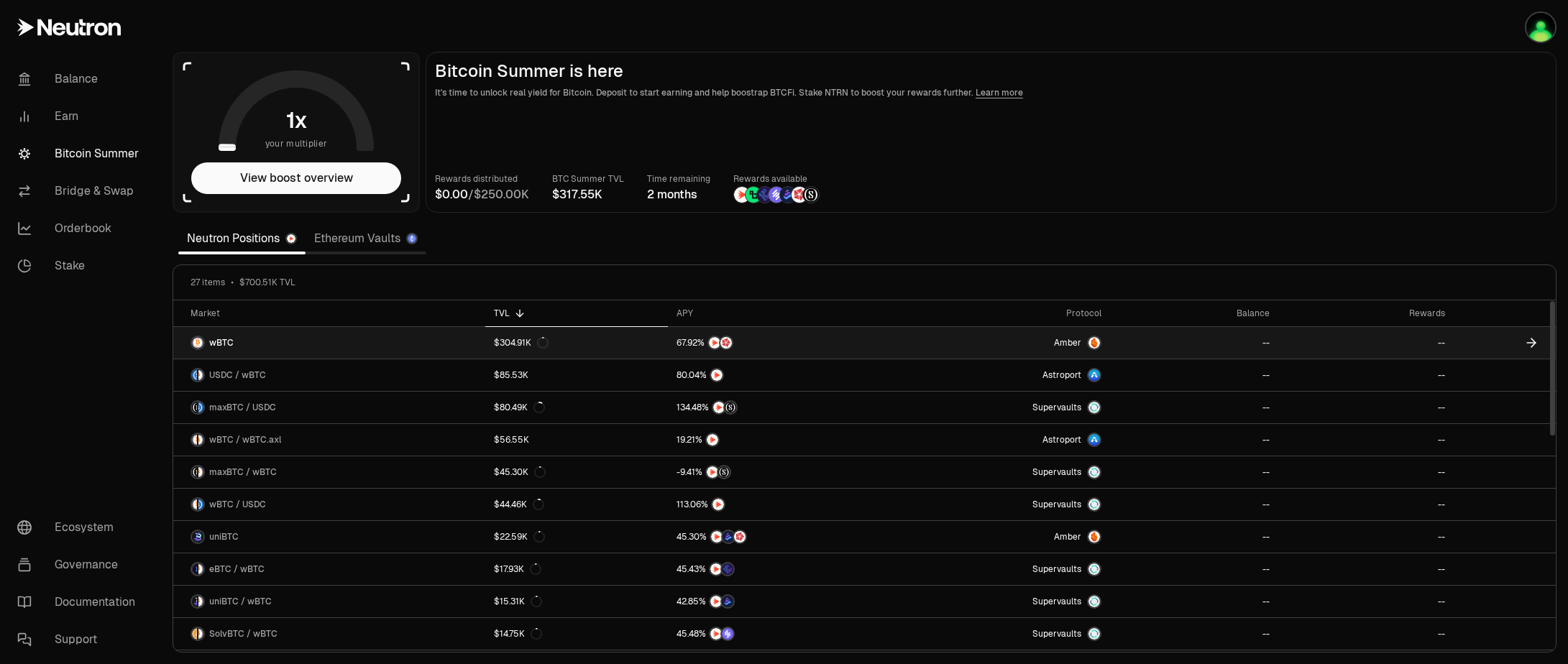
click at [290, 338] on link "wBTC" at bounding box center [329, 342] width 312 height 32
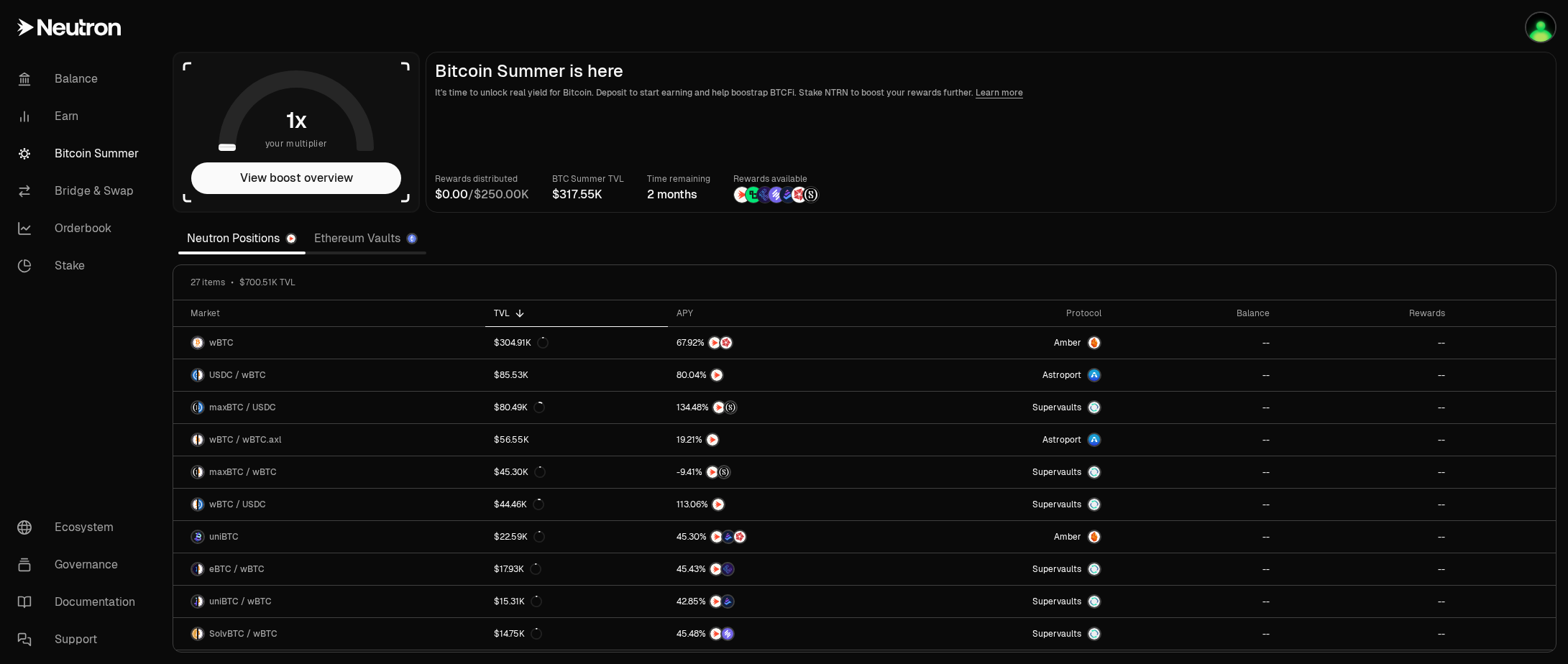
click at [363, 232] on link "Ethereum Vaults" at bounding box center [366, 238] width 121 height 29
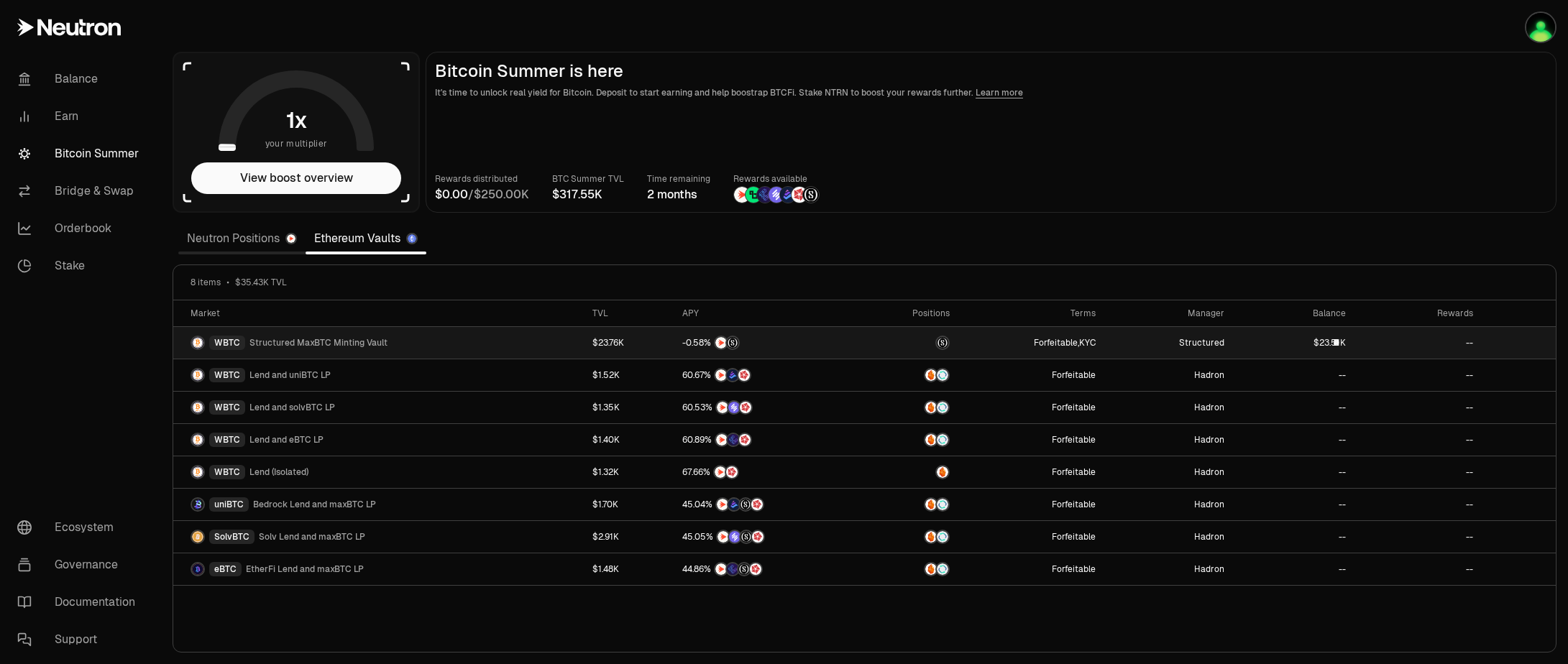
click at [1342, 339] on span "K" at bounding box center [1343, 343] width 6 height 9
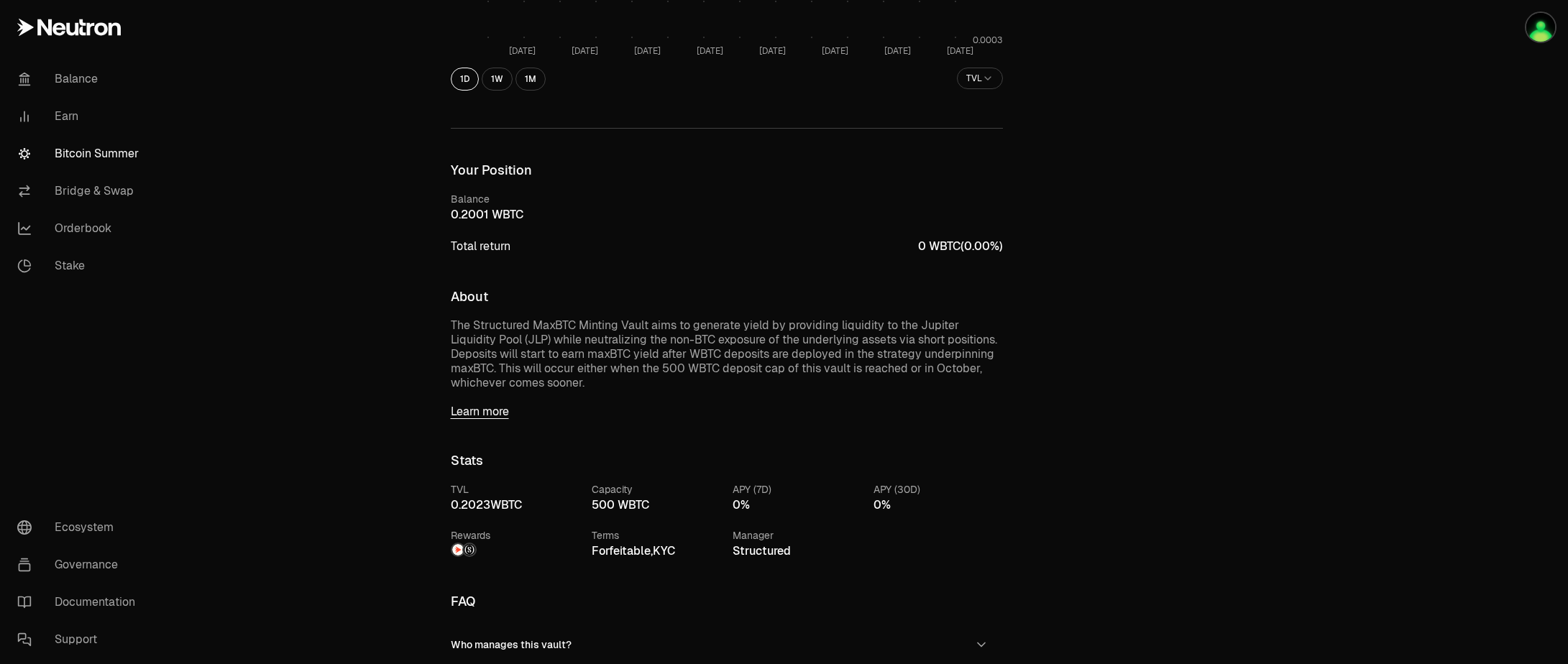
scroll to position [518, 0]
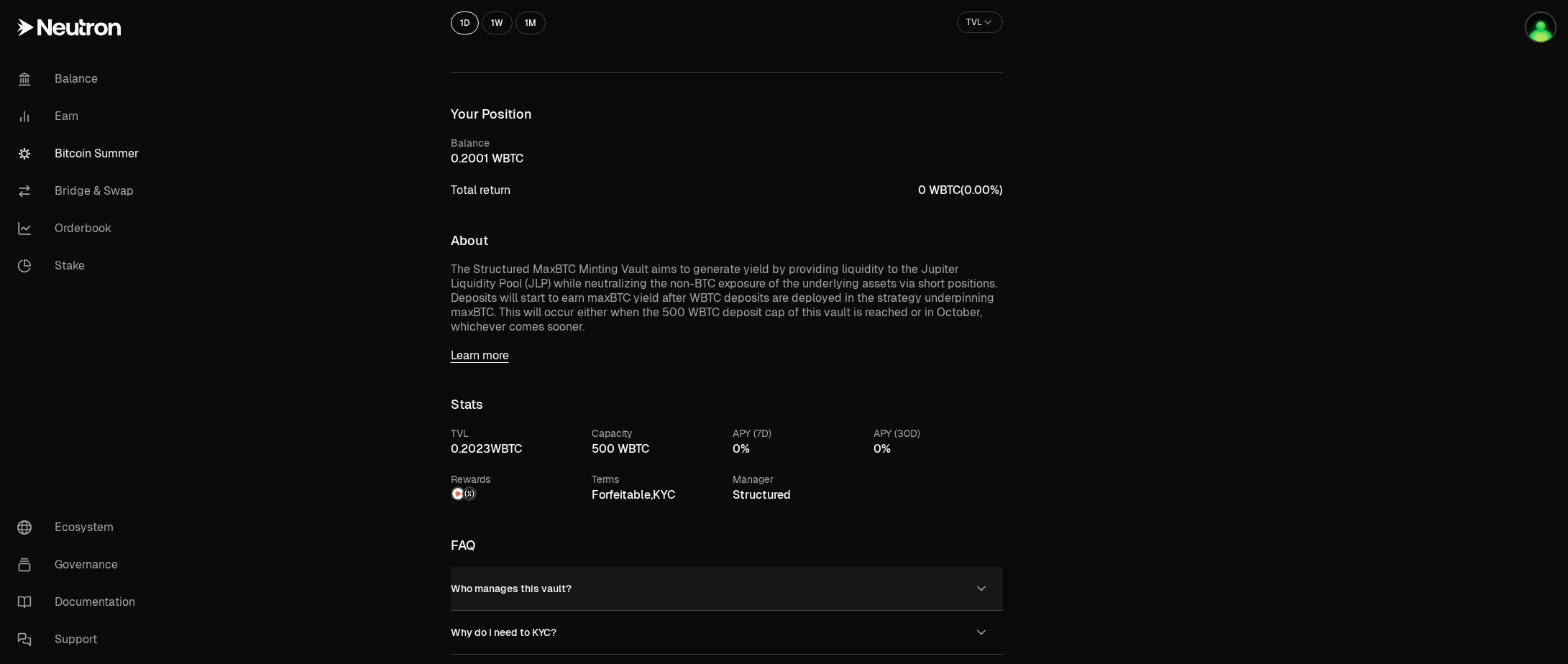
click at [543, 584] on span "Who manages this vault?" at bounding box center [511, 589] width 121 height 13
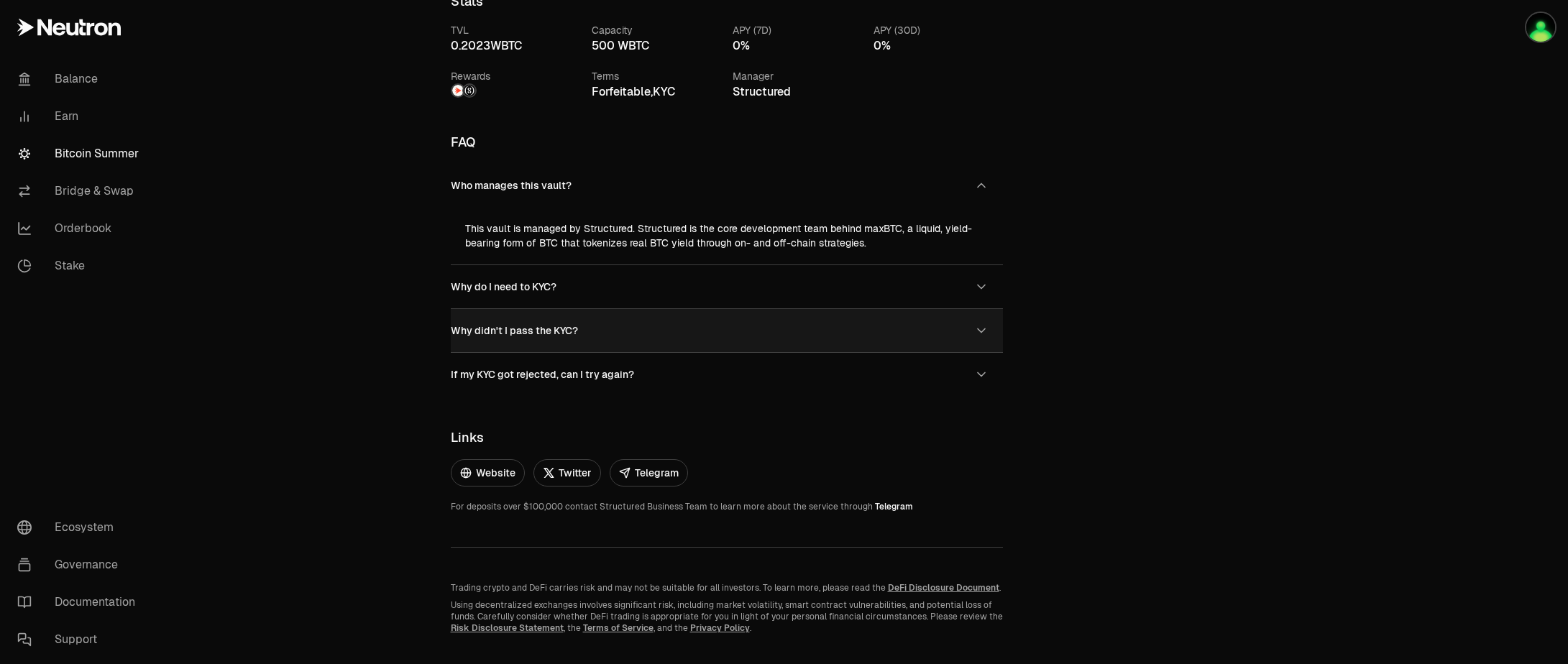
scroll to position [948, 0]
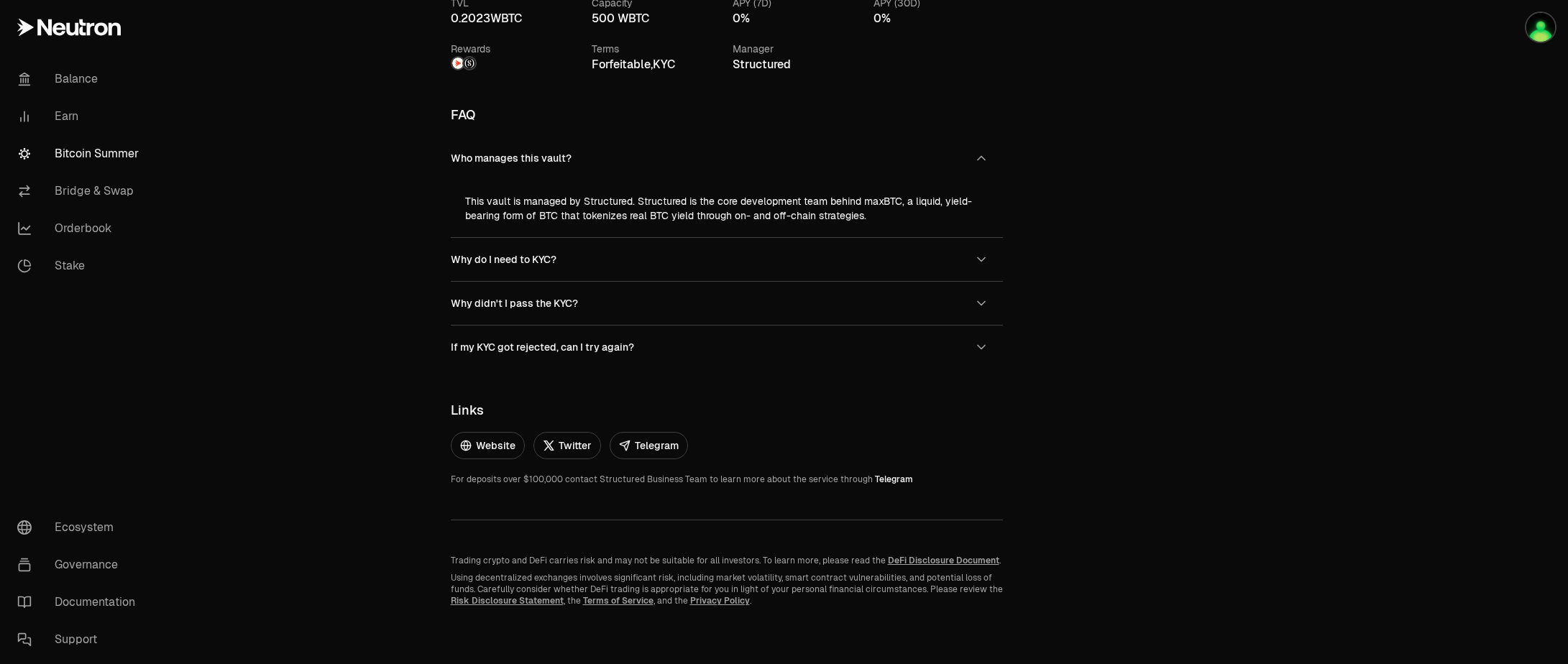
click at [875, 479] on link "Telegram" at bounding box center [893, 479] width 38 height 11
click at [114, 155] on link "Bitcoin Summer" at bounding box center [80, 154] width 149 height 38
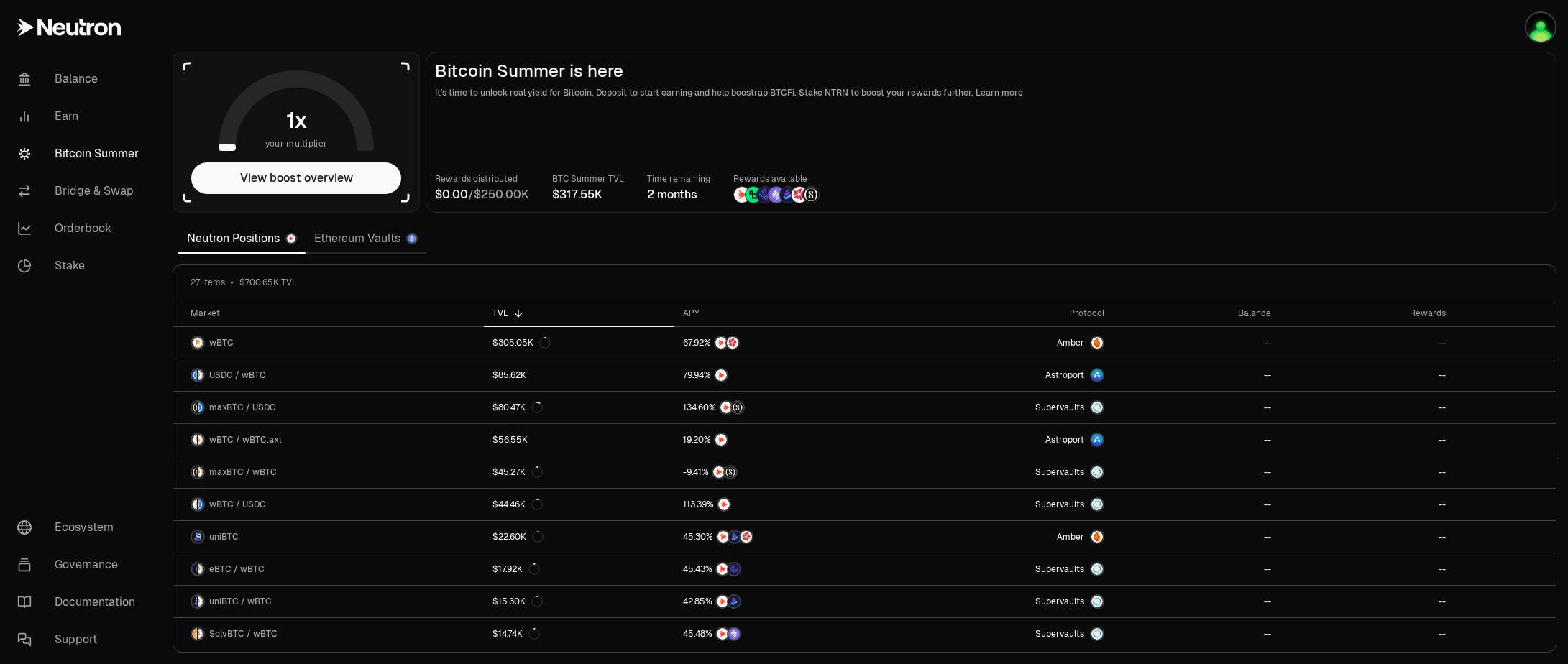
click at [386, 236] on link "Ethereum Vaults" at bounding box center [366, 238] width 121 height 29
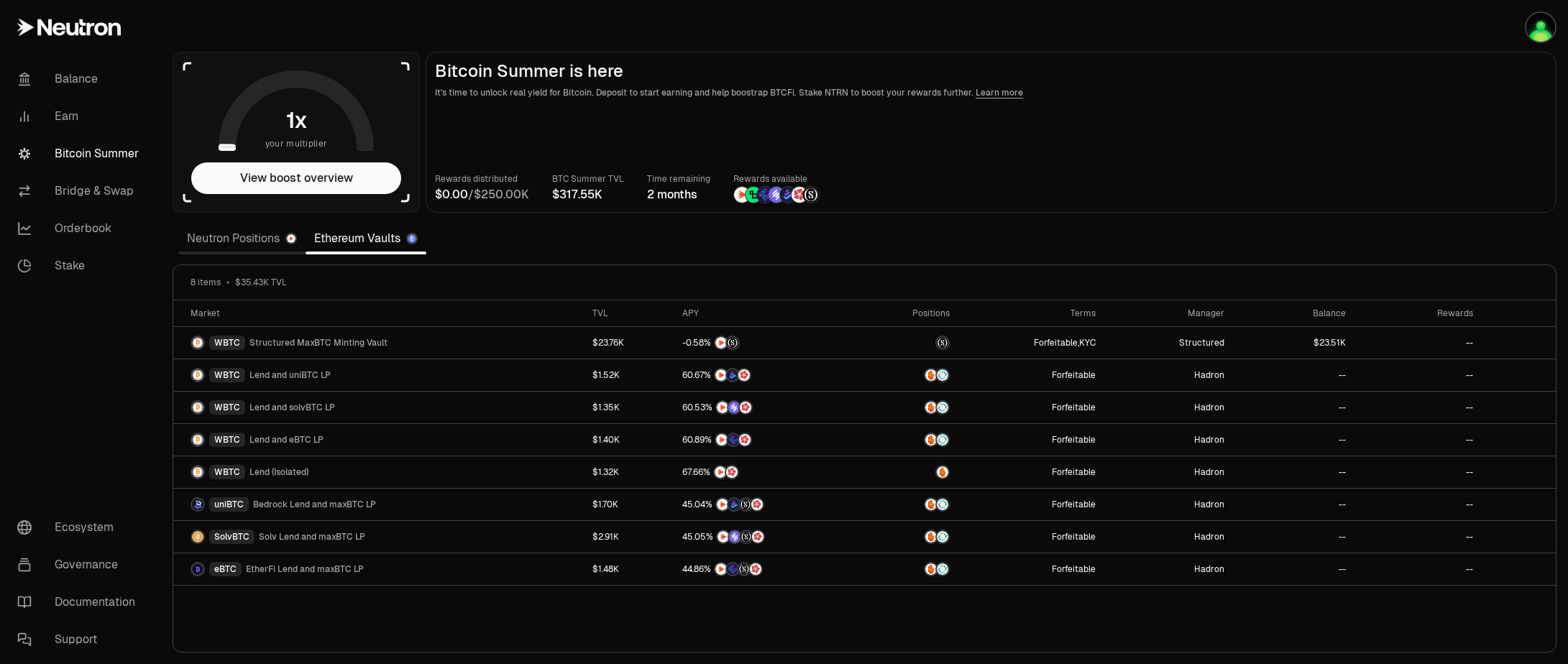
click at [234, 243] on link "Neutron Positions" at bounding box center [242, 238] width 127 height 29
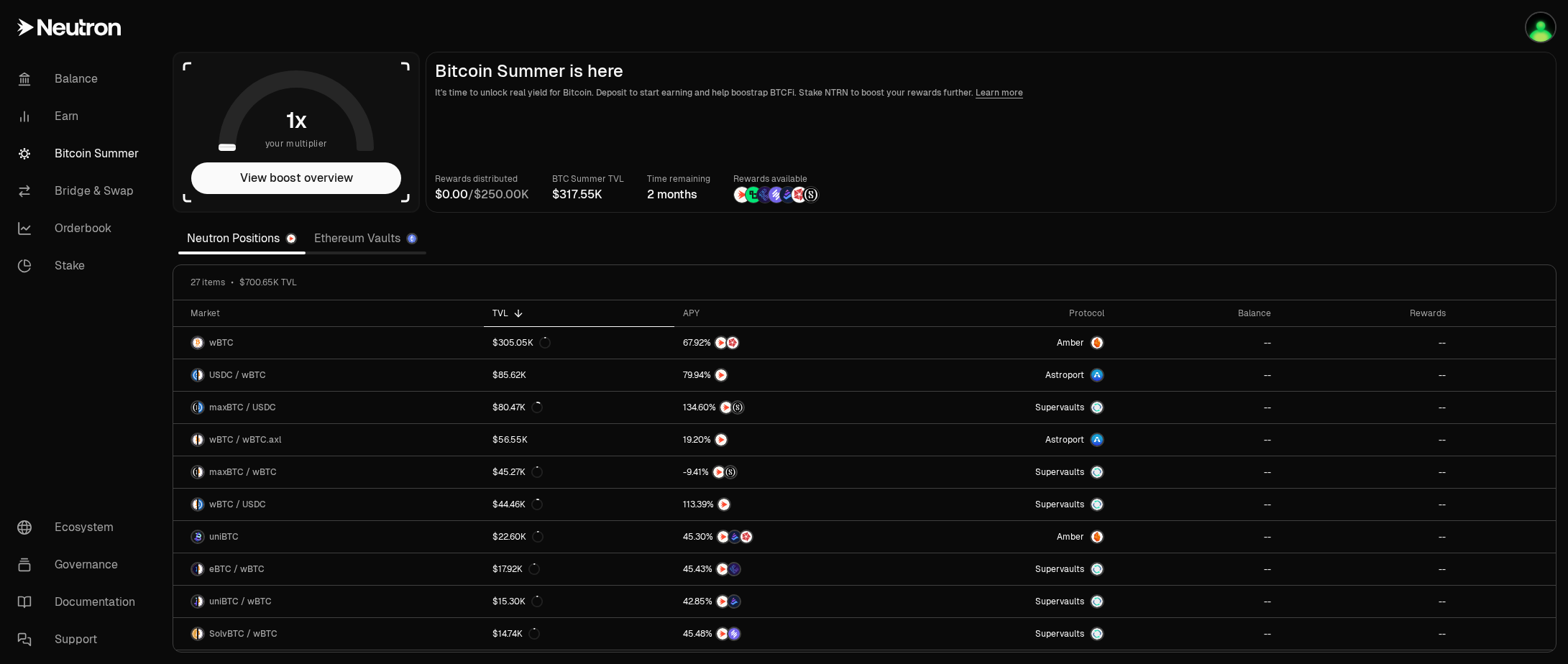
click at [117, 153] on link "Bitcoin Summer" at bounding box center [80, 154] width 149 height 38
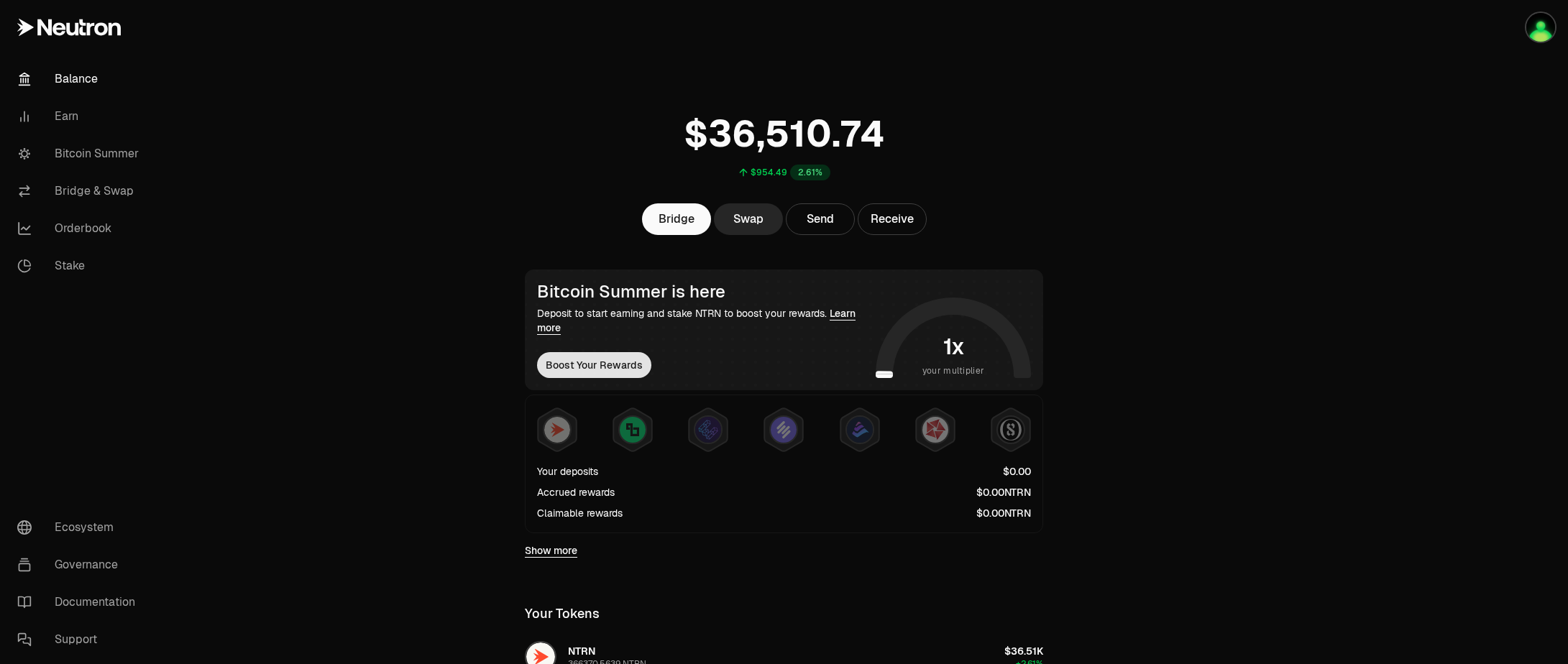
click at [568, 363] on button "Boost Your Rewards" at bounding box center [594, 365] width 114 height 26
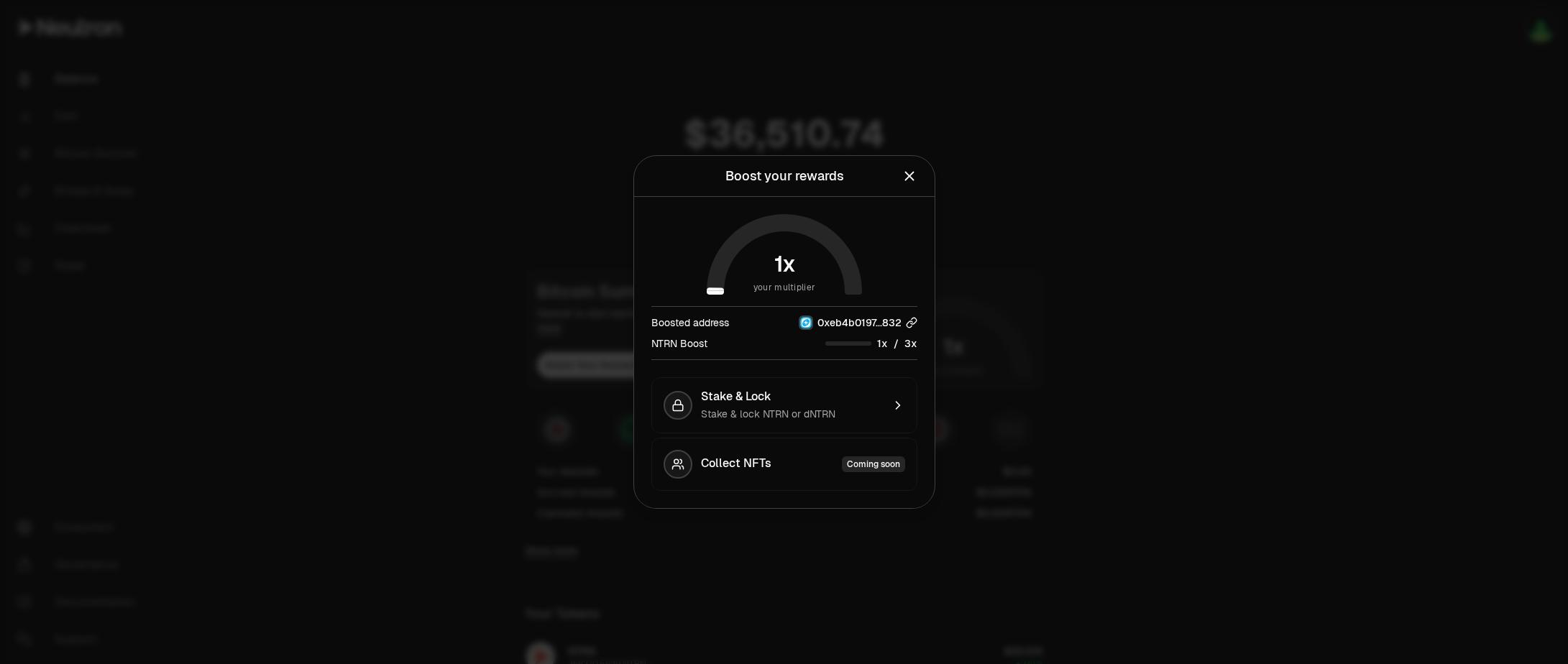
click at [862, 322] on span "0xeb4b0197...832" at bounding box center [859, 323] width 84 height 15
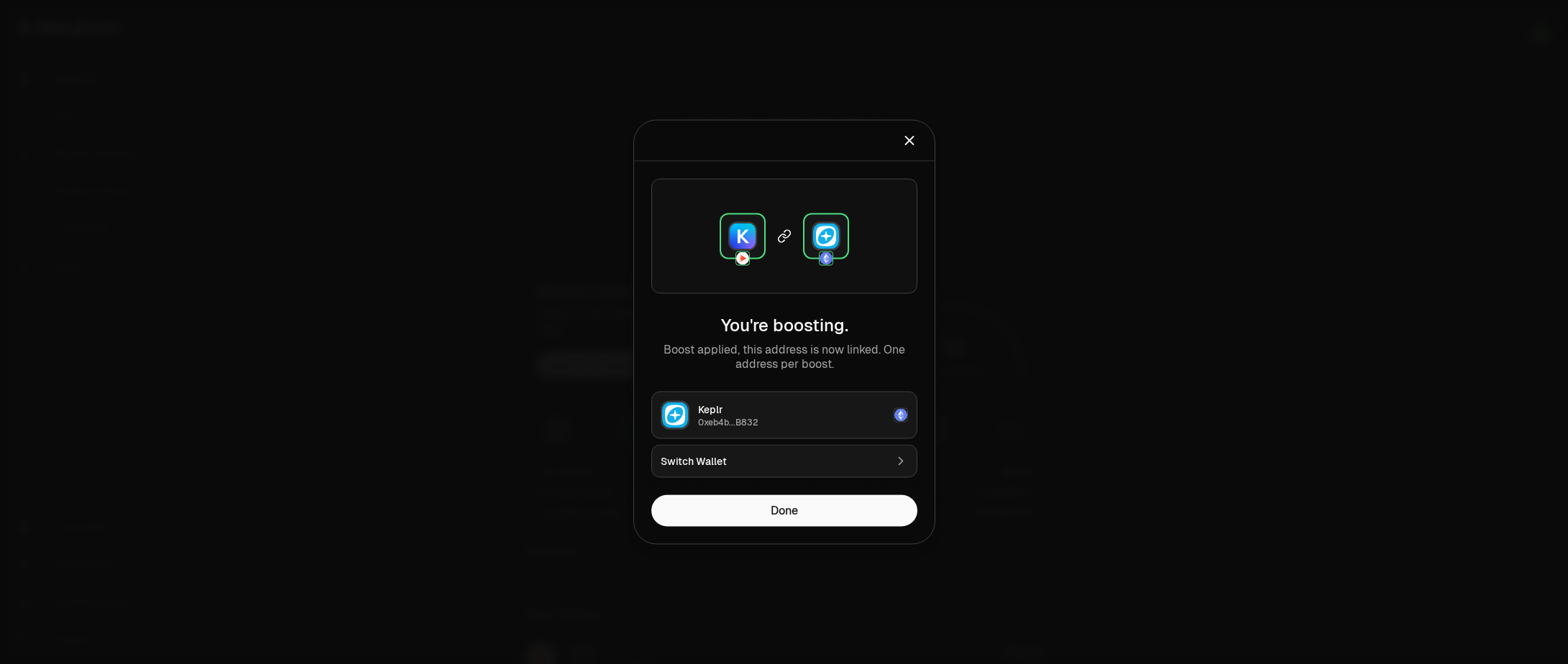
click at [724, 461] on div "Switch Wallet" at bounding box center [773, 461] width 225 height 15
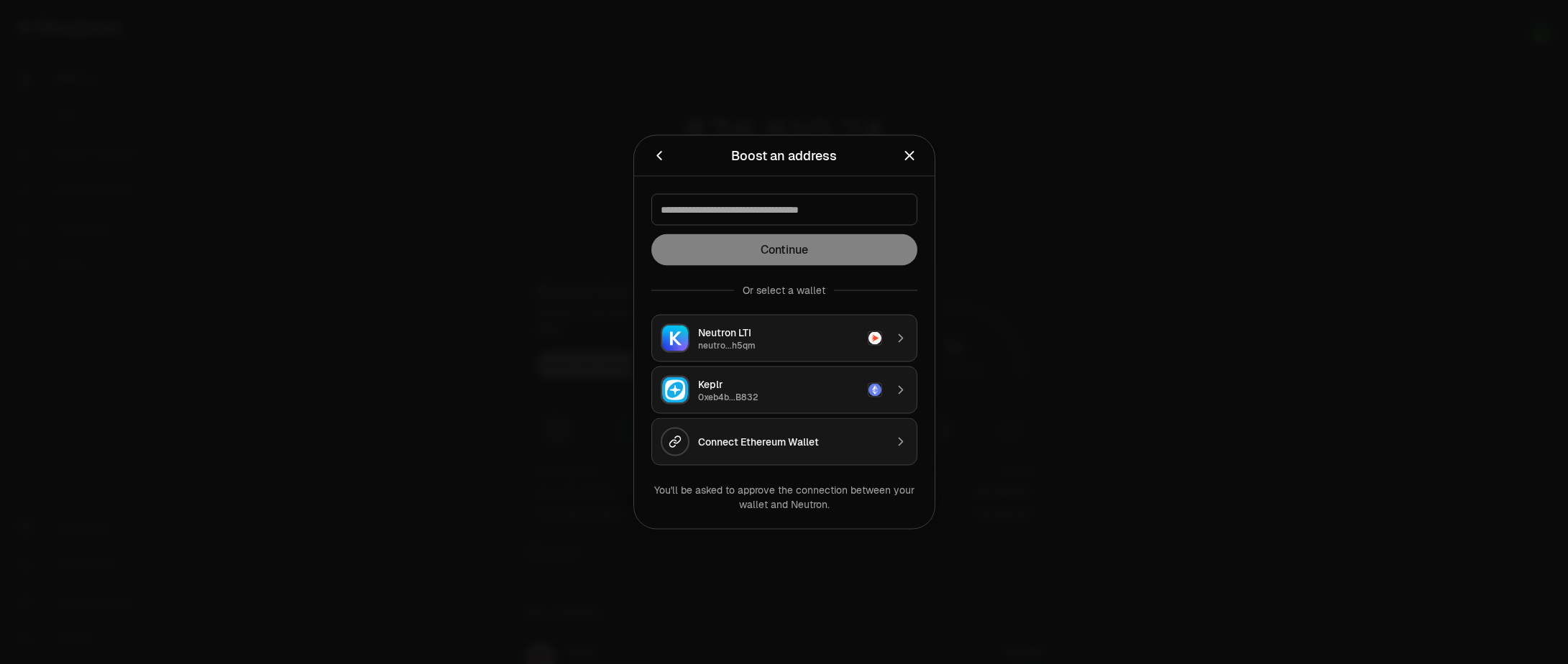
click at [749, 332] on div "Neutron LTI" at bounding box center [778, 333] width 161 height 15
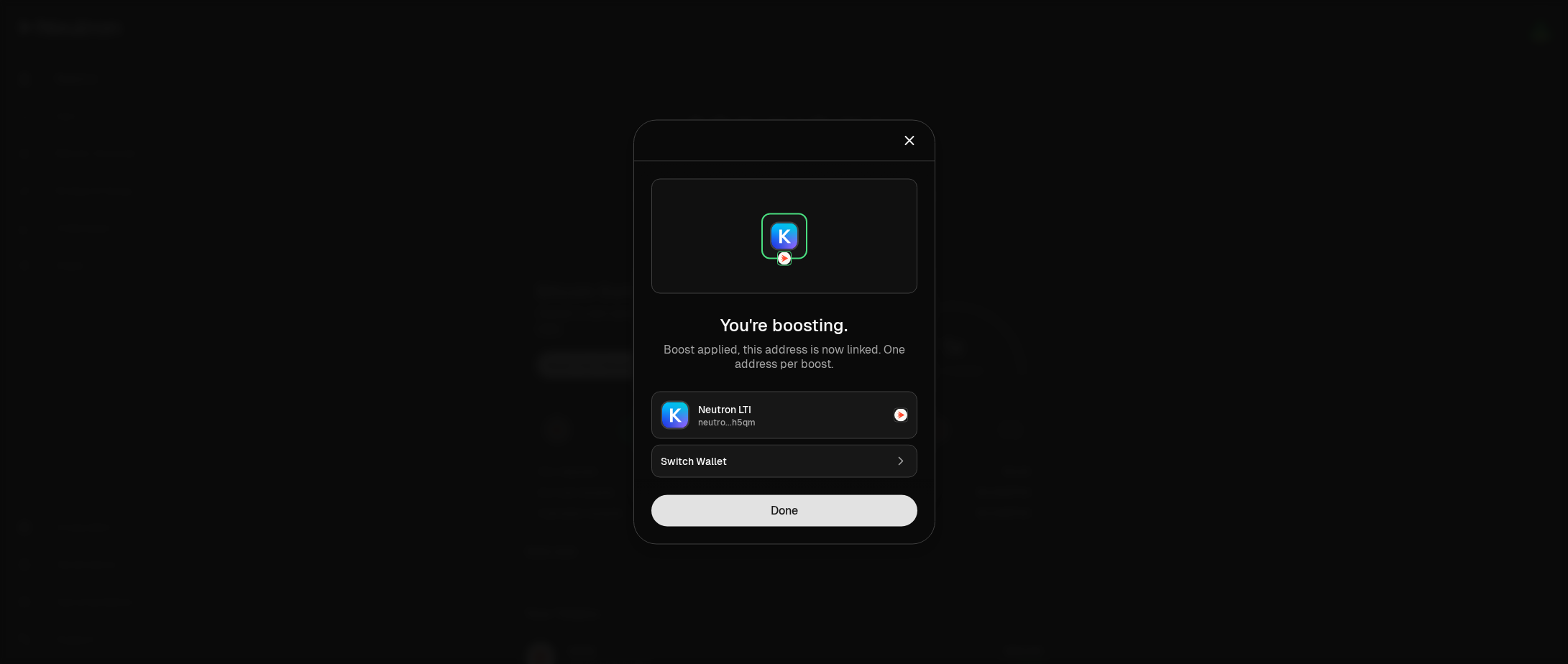
click at [764, 510] on button "Done" at bounding box center [784, 510] width 266 height 32
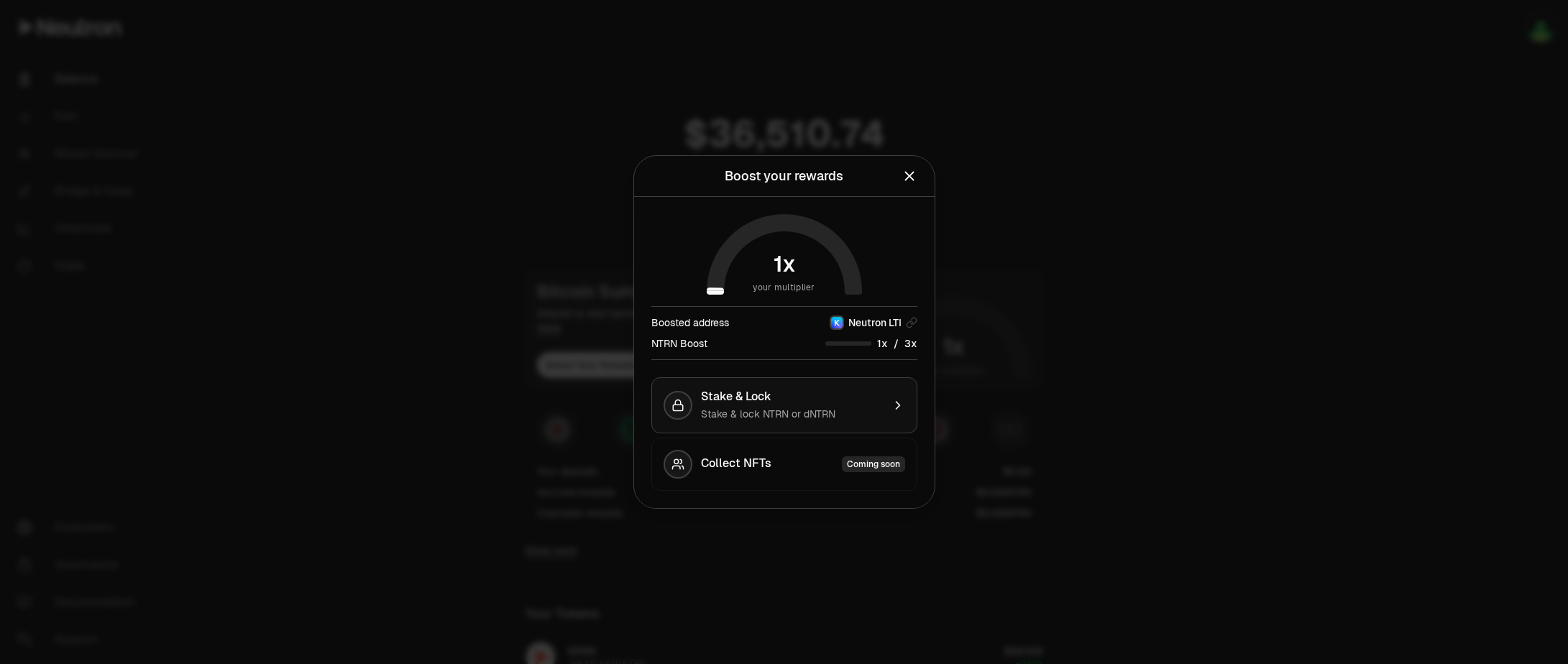
click at [841, 408] on div "Stake & lock NTRN or dNTRN" at bounding box center [791, 414] width 181 height 15
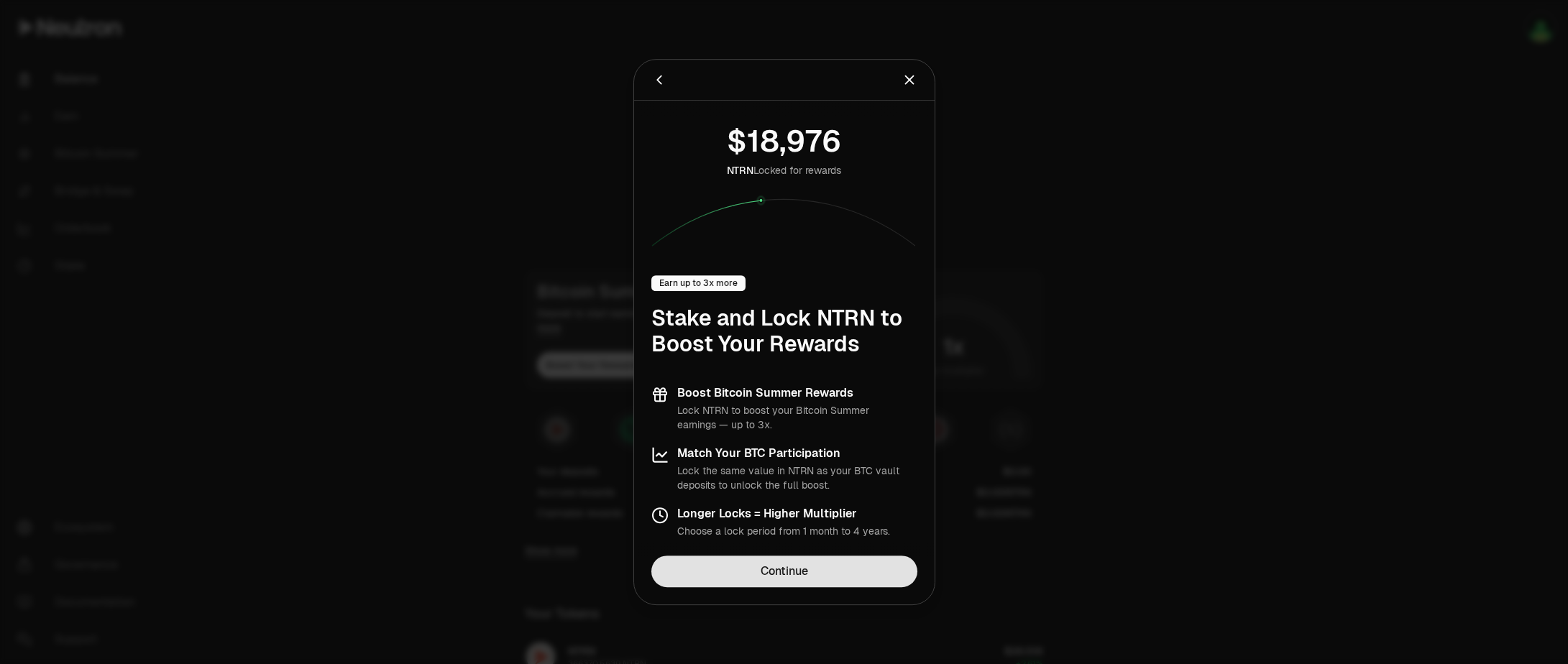
click at [816, 567] on link "Continue" at bounding box center [784, 571] width 266 height 32
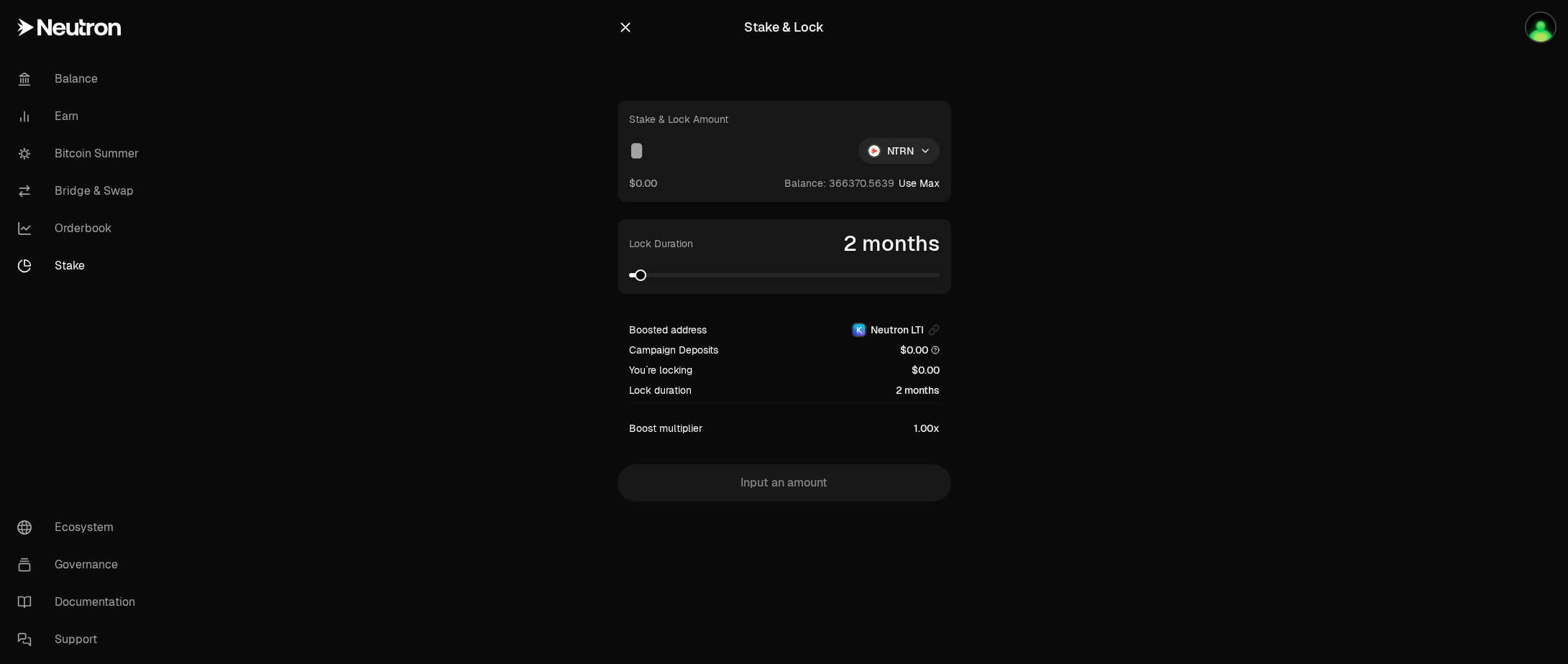
click at [926, 185] on button "Use Max" at bounding box center [919, 184] width 41 height 15
type input "**********"
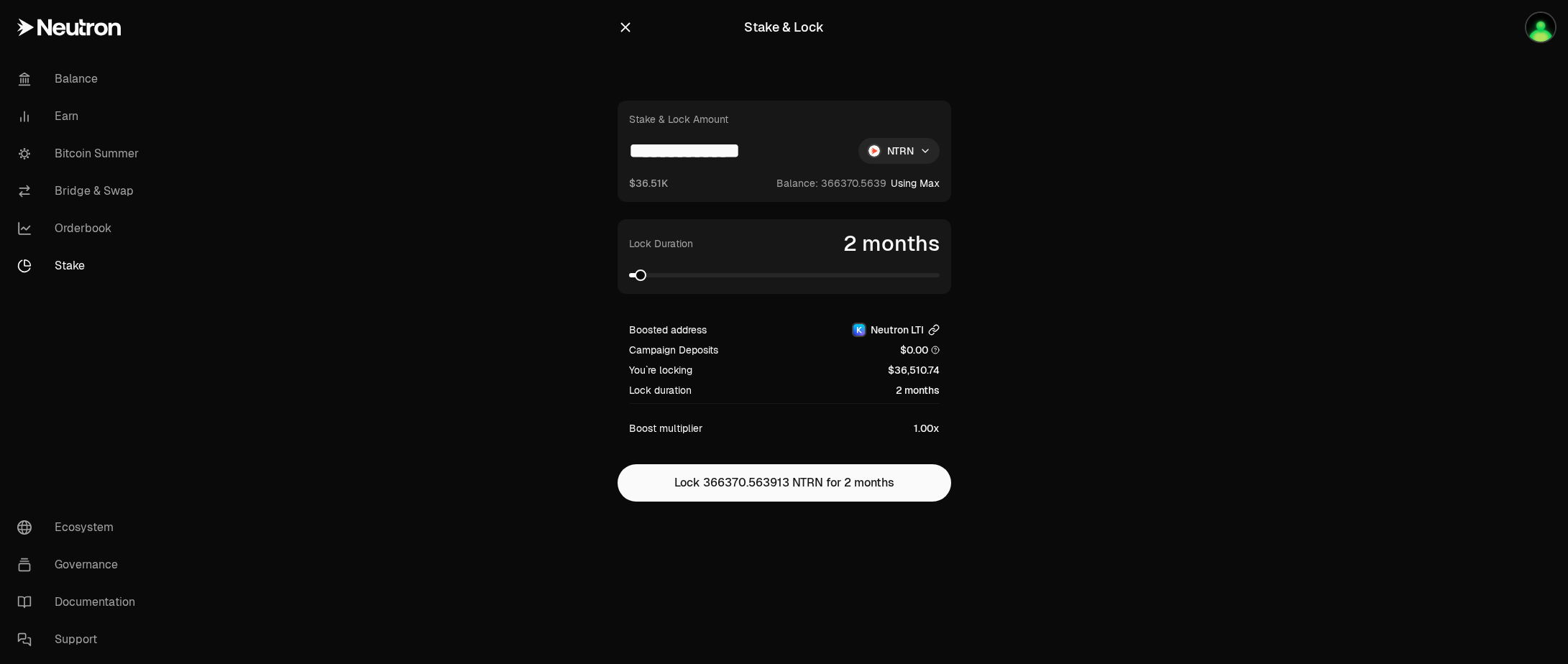
click at [936, 330] on icon "button" at bounding box center [935, 328] width 6 height 7
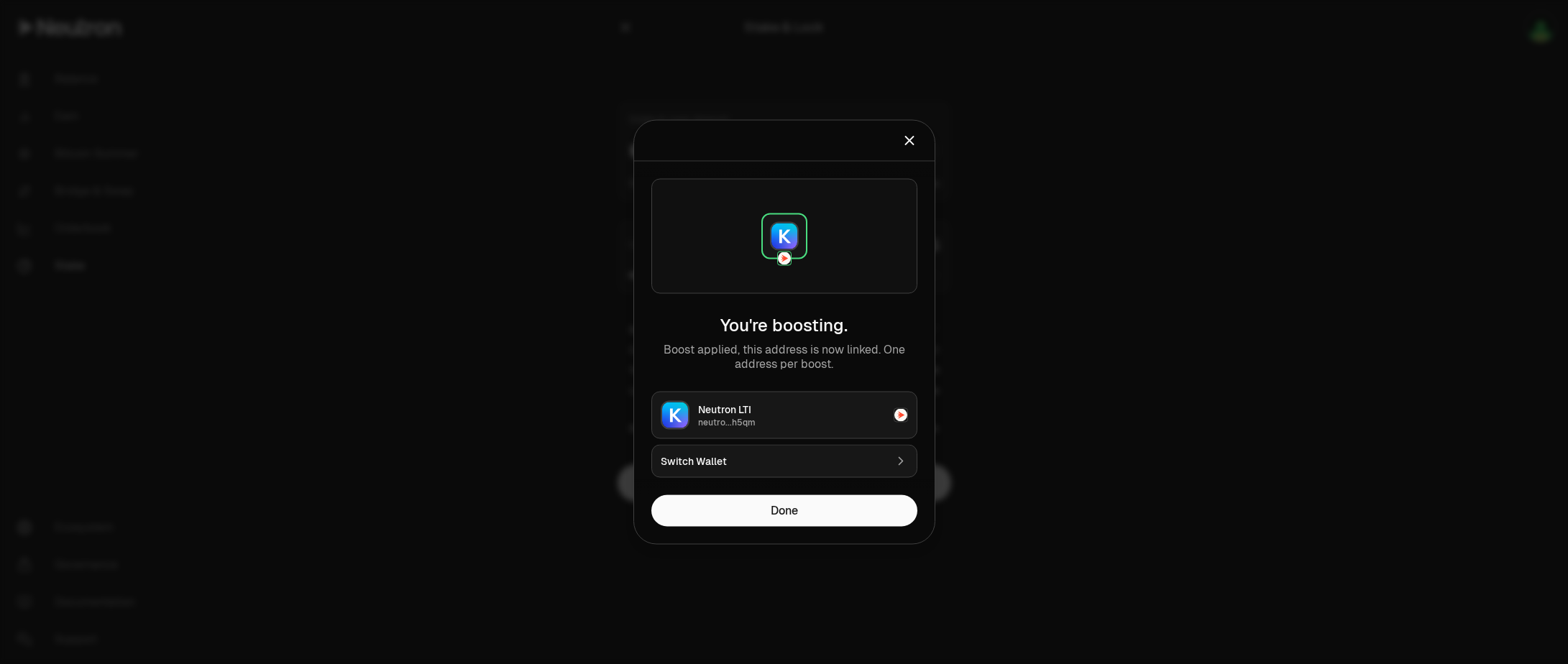
click at [813, 418] on div "neutro...h5qm" at bounding box center [791, 422] width 187 height 11
click at [730, 465] on div "Switch Wallet" at bounding box center [773, 461] width 225 height 15
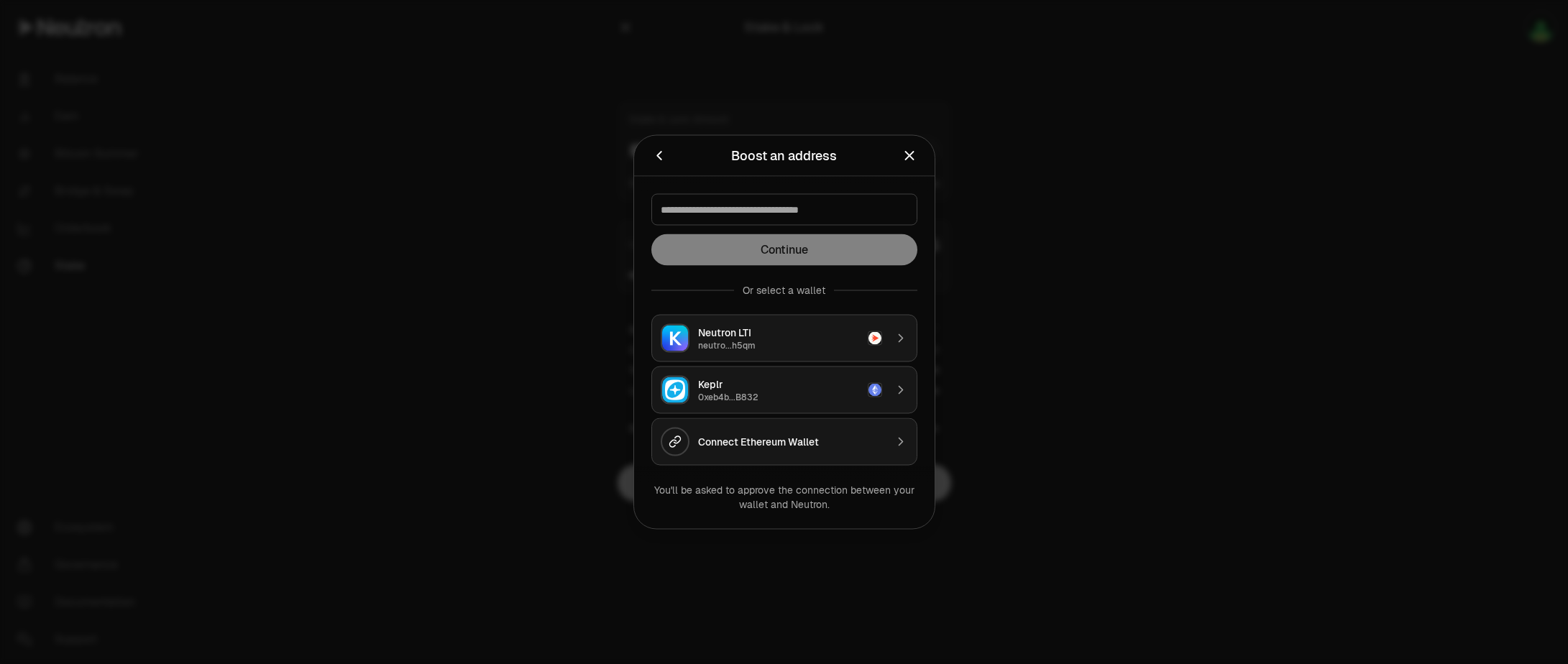
click at [813, 387] on div "Keplr" at bounding box center [778, 385] width 161 height 15
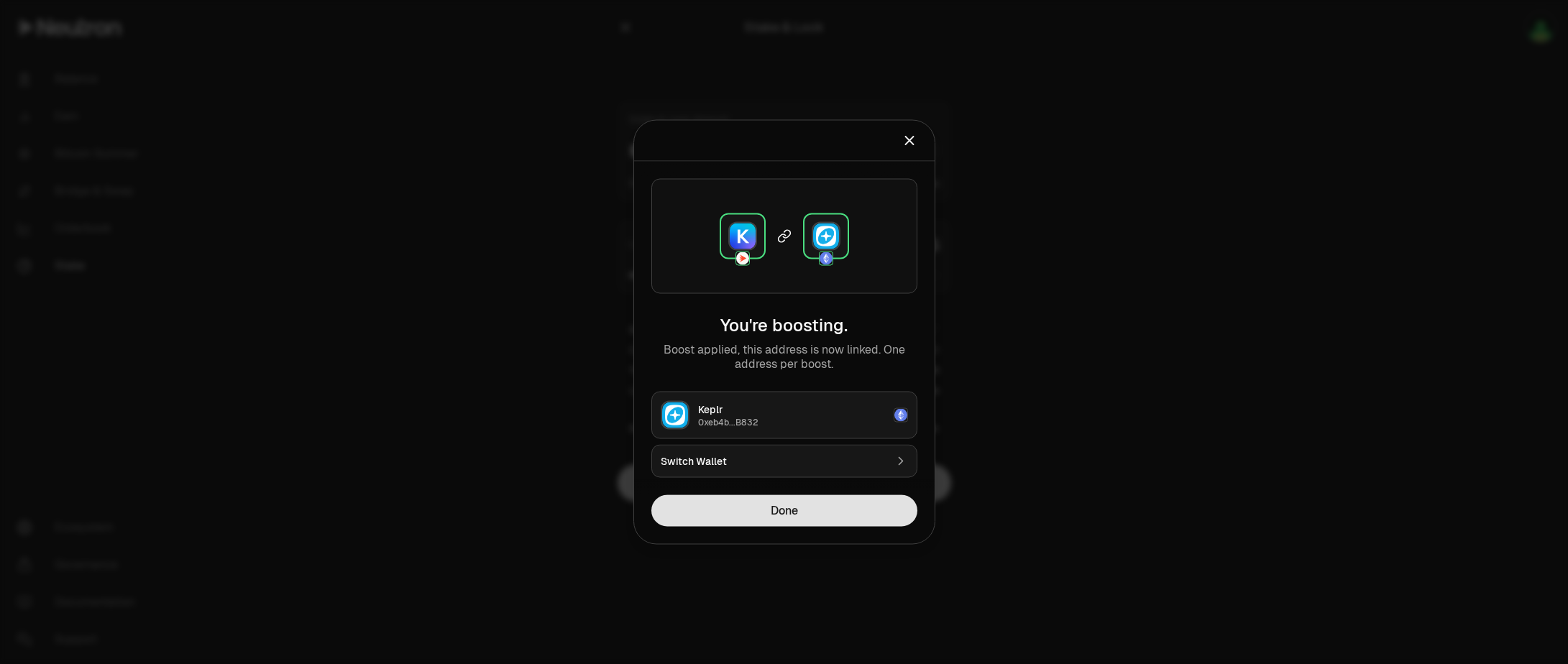
click at [791, 510] on button "Done" at bounding box center [784, 510] width 266 height 32
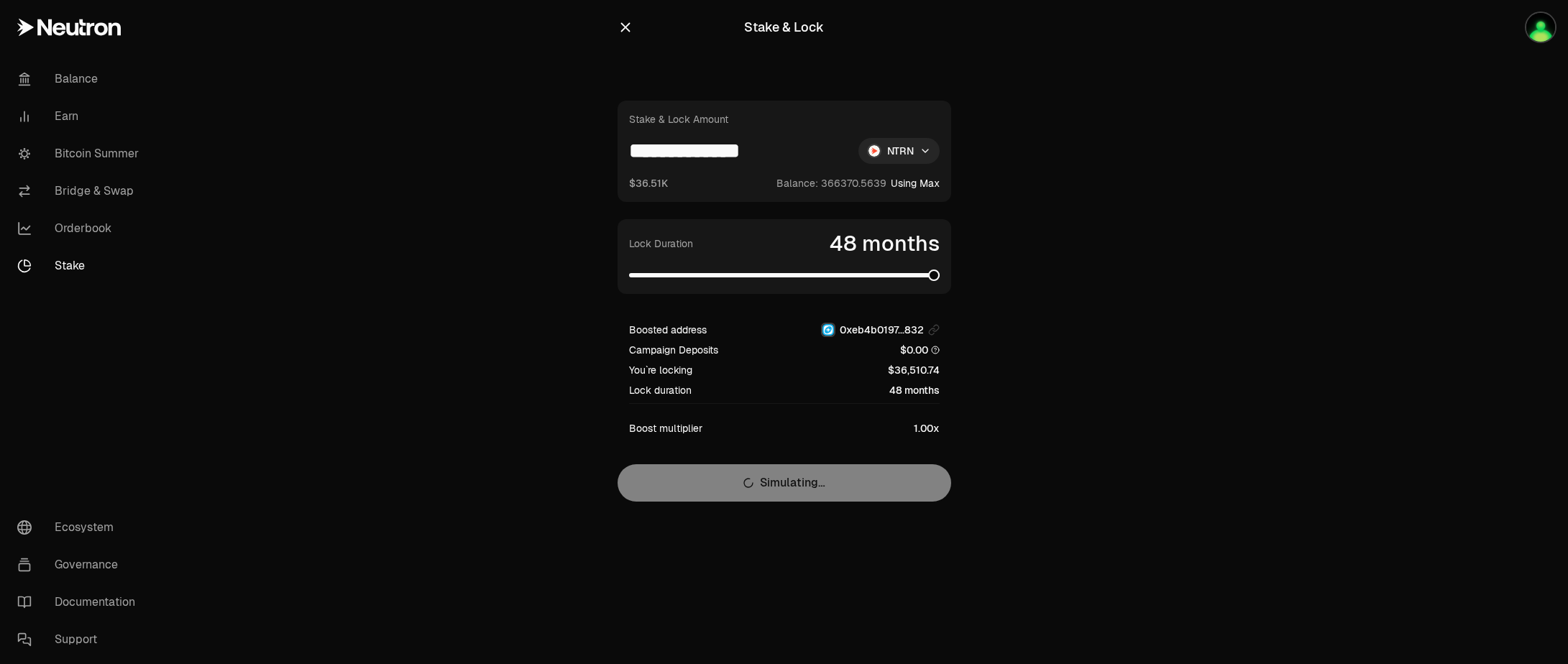
click at [939, 281] on span at bounding box center [933, 275] width 11 height 11
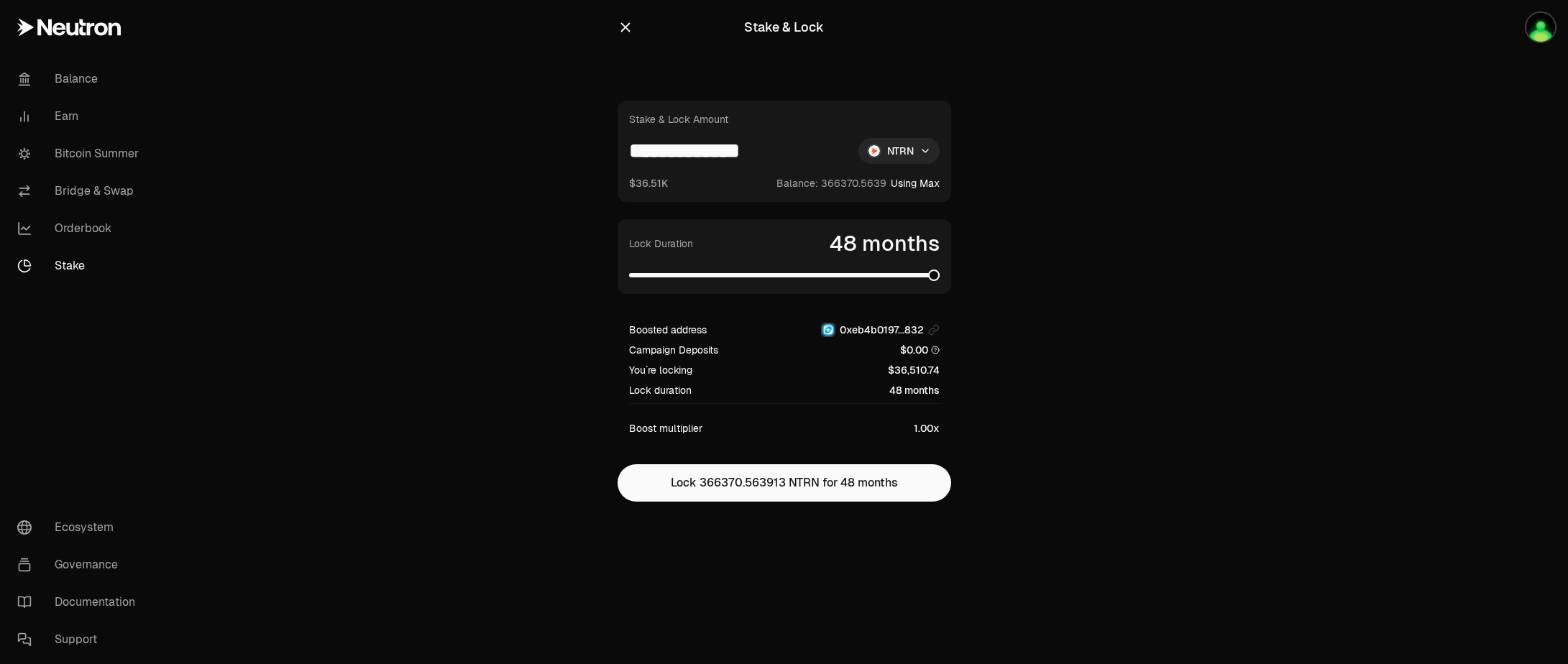
drag, startPoint x: 1019, startPoint y: 273, endPoint x: 1017, endPoint y: 249, distance: 24.1
click at [1019, 273] on section "**********" at bounding box center [783, 279] width 553 height 559
click at [77, 117] on link "Earn" at bounding box center [80, 117] width 149 height 38
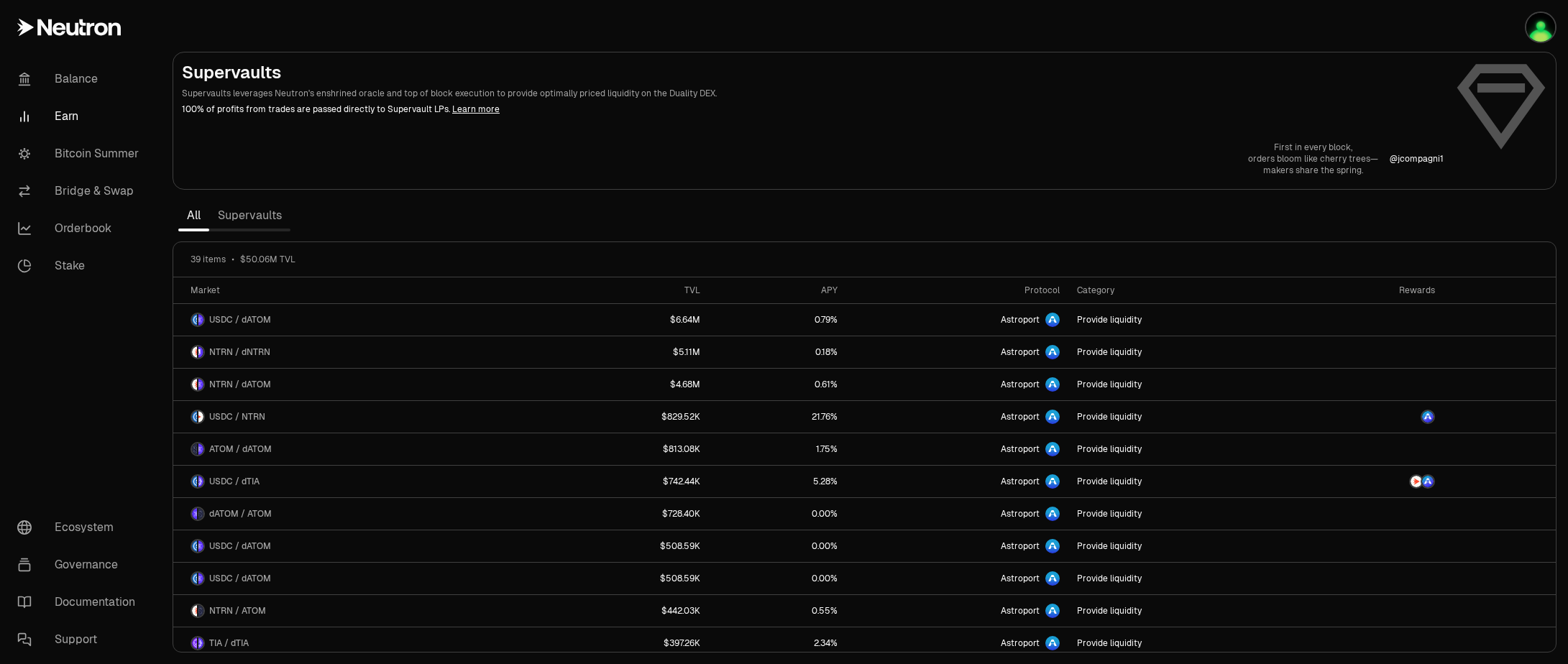
click at [254, 222] on link "Supervaults" at bounding box center [249, 215] width 81 height 29
